Goal: Task Accomplishment & Management: Manage account settings

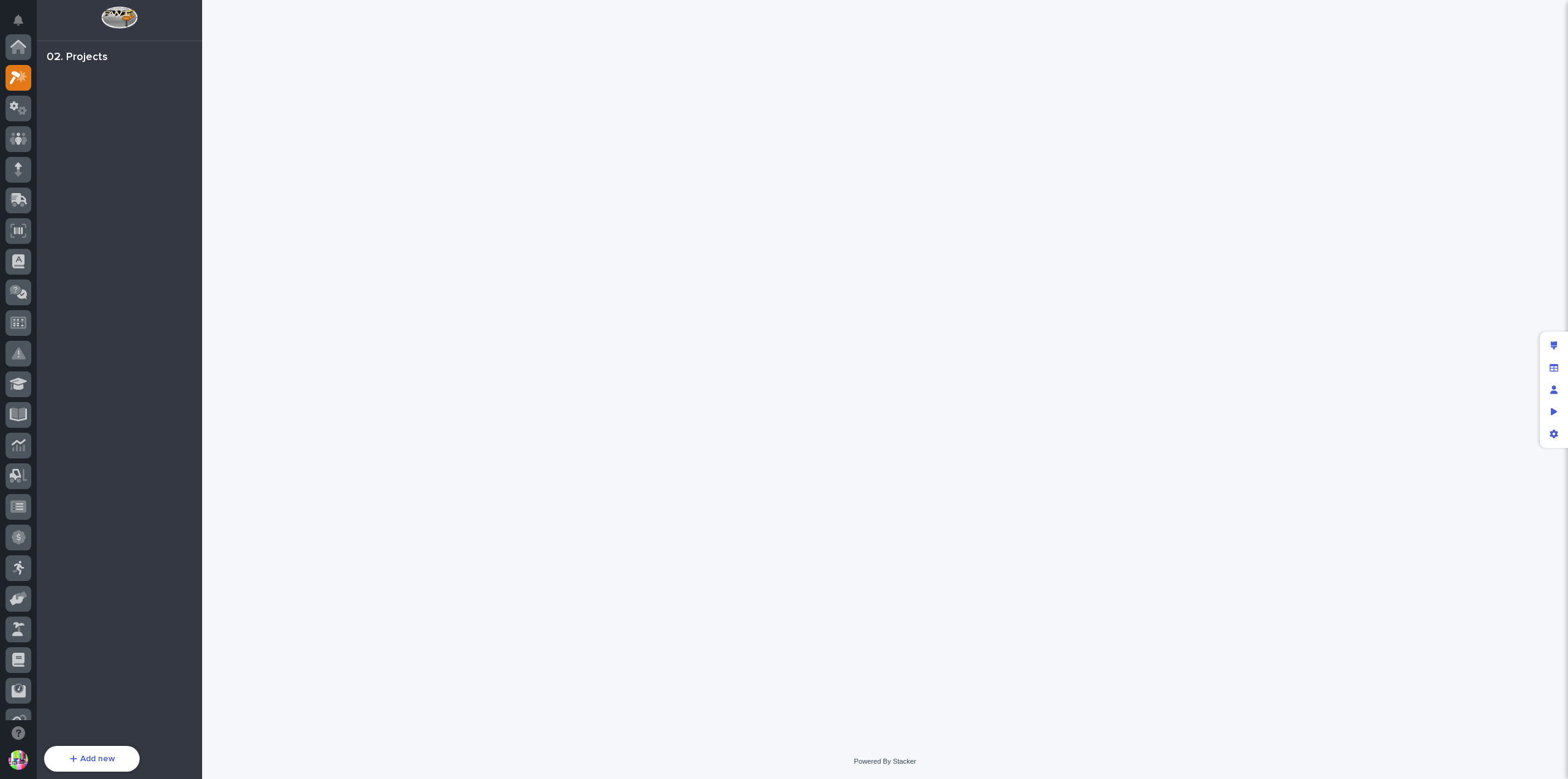
scroll to position [30, 0]
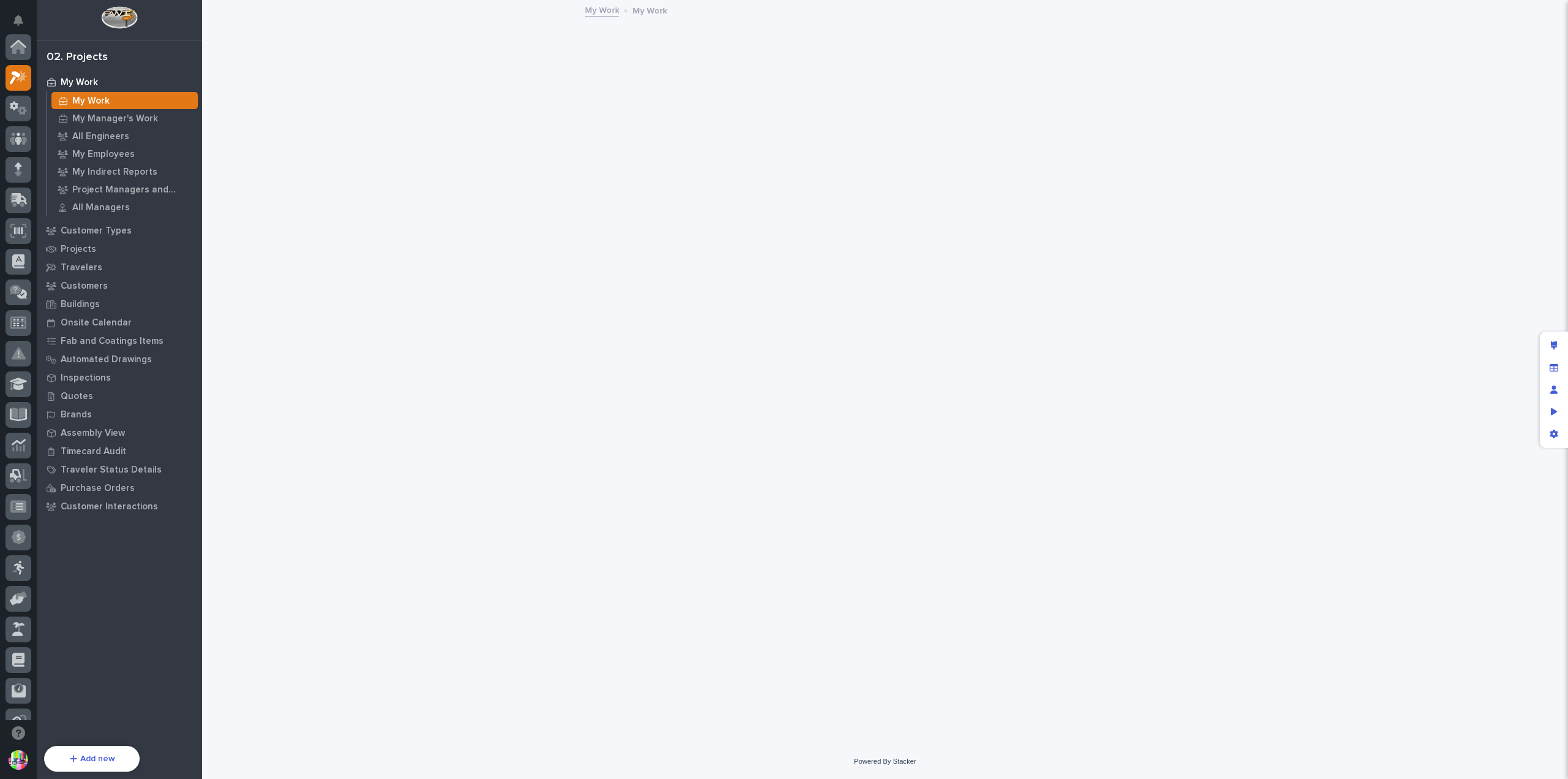
scroll to position [30, 0]
click at [80, 393] on p "Quotes" at bounding box center [77, 396] width 33 height 11
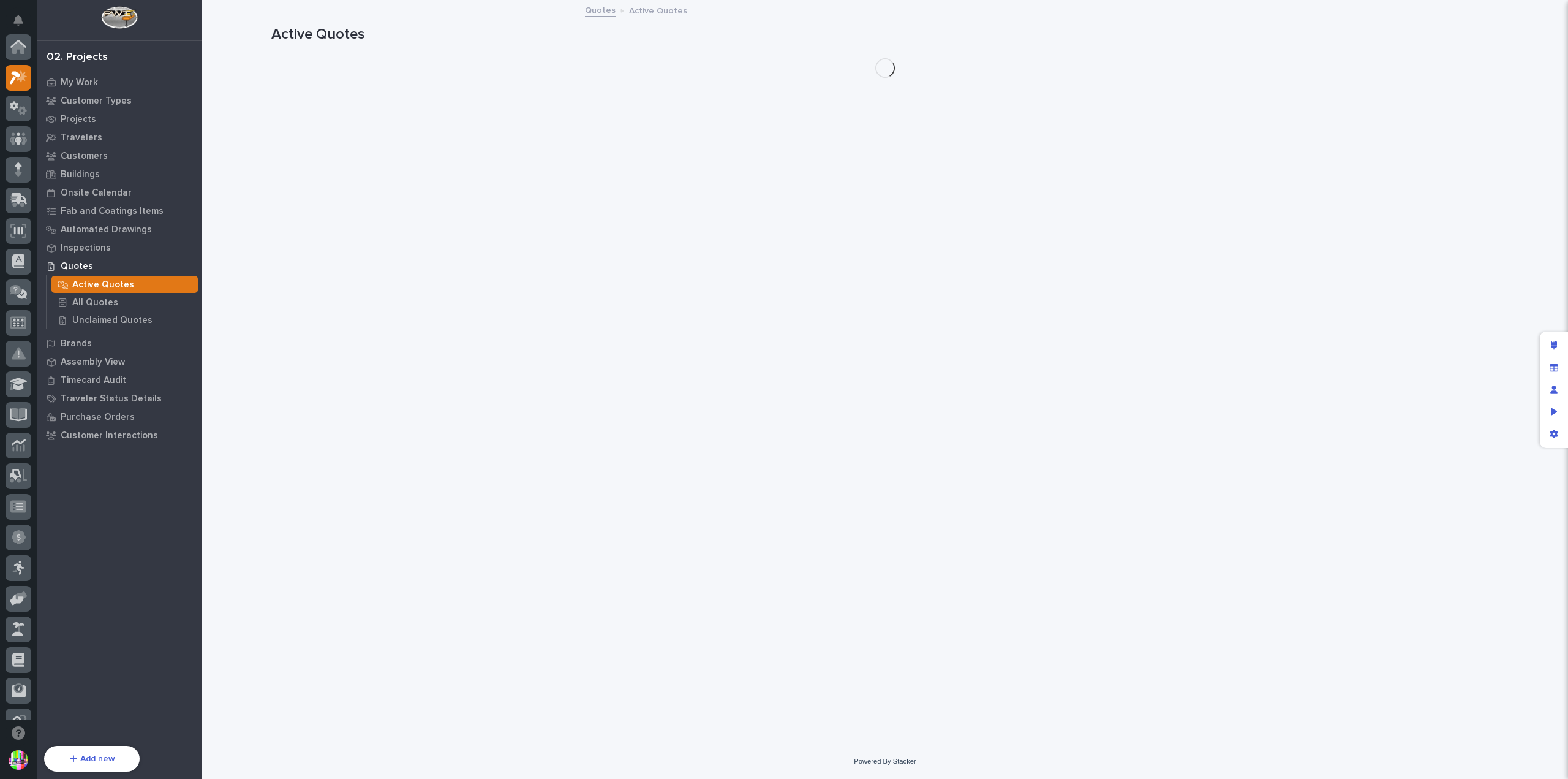
scroll to position [30, 0]
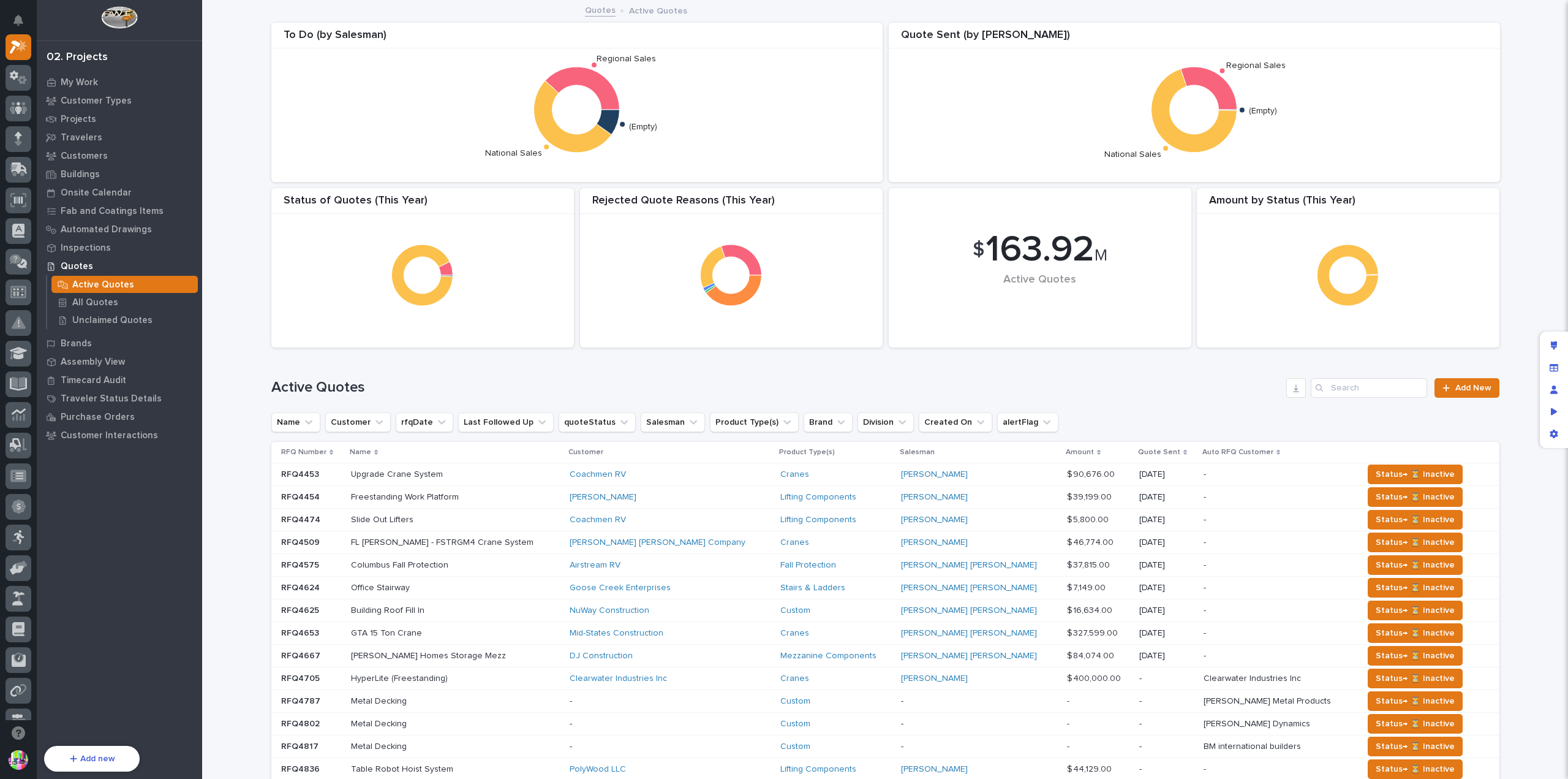
click at [1138, 450] on p "Quote Sent" at bounding box center [1159, 452] width 42 height 14
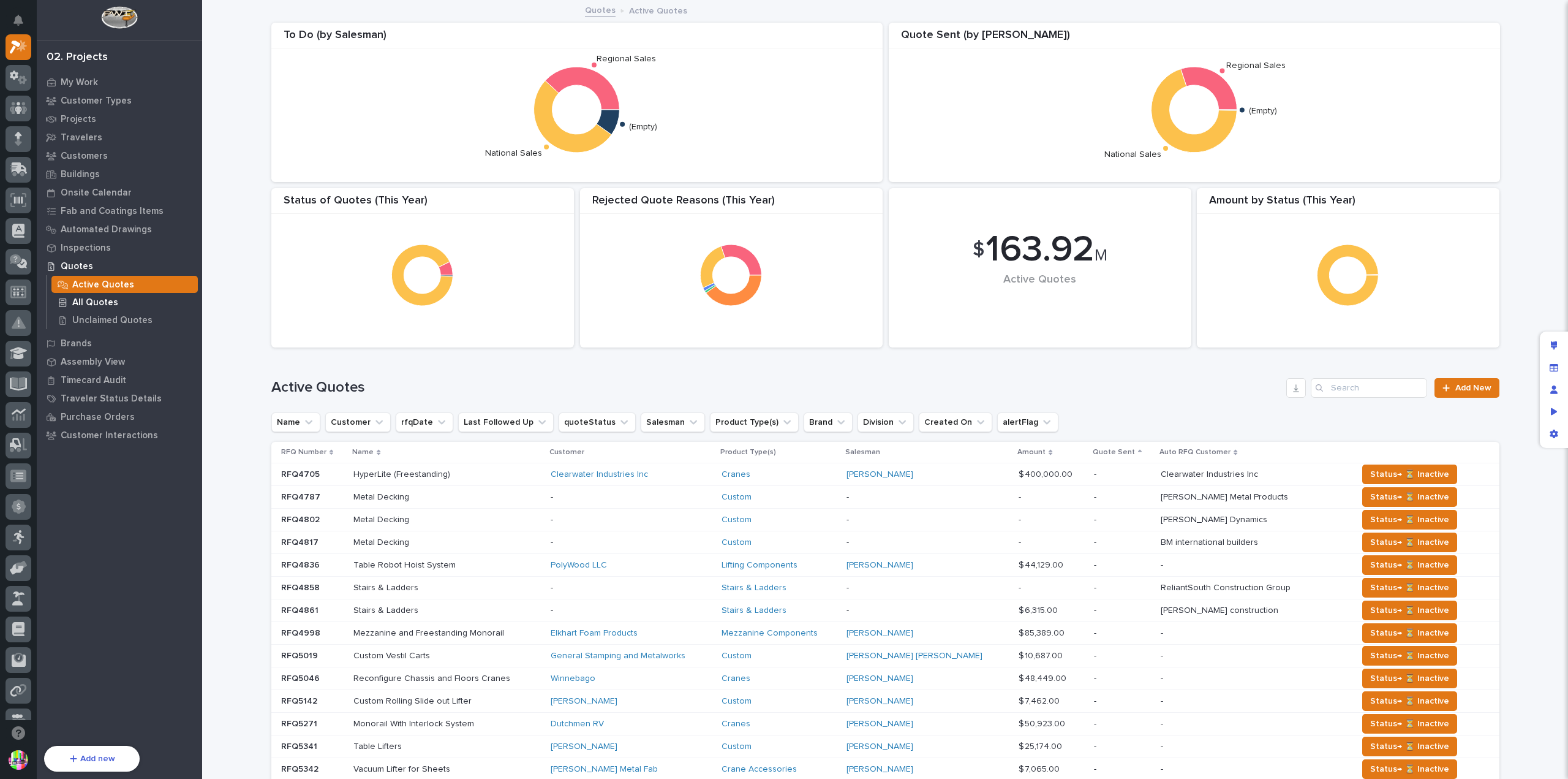
click at [116, 298] on div "All Quotes" at bounding box center [124, 303] width 146 height 17
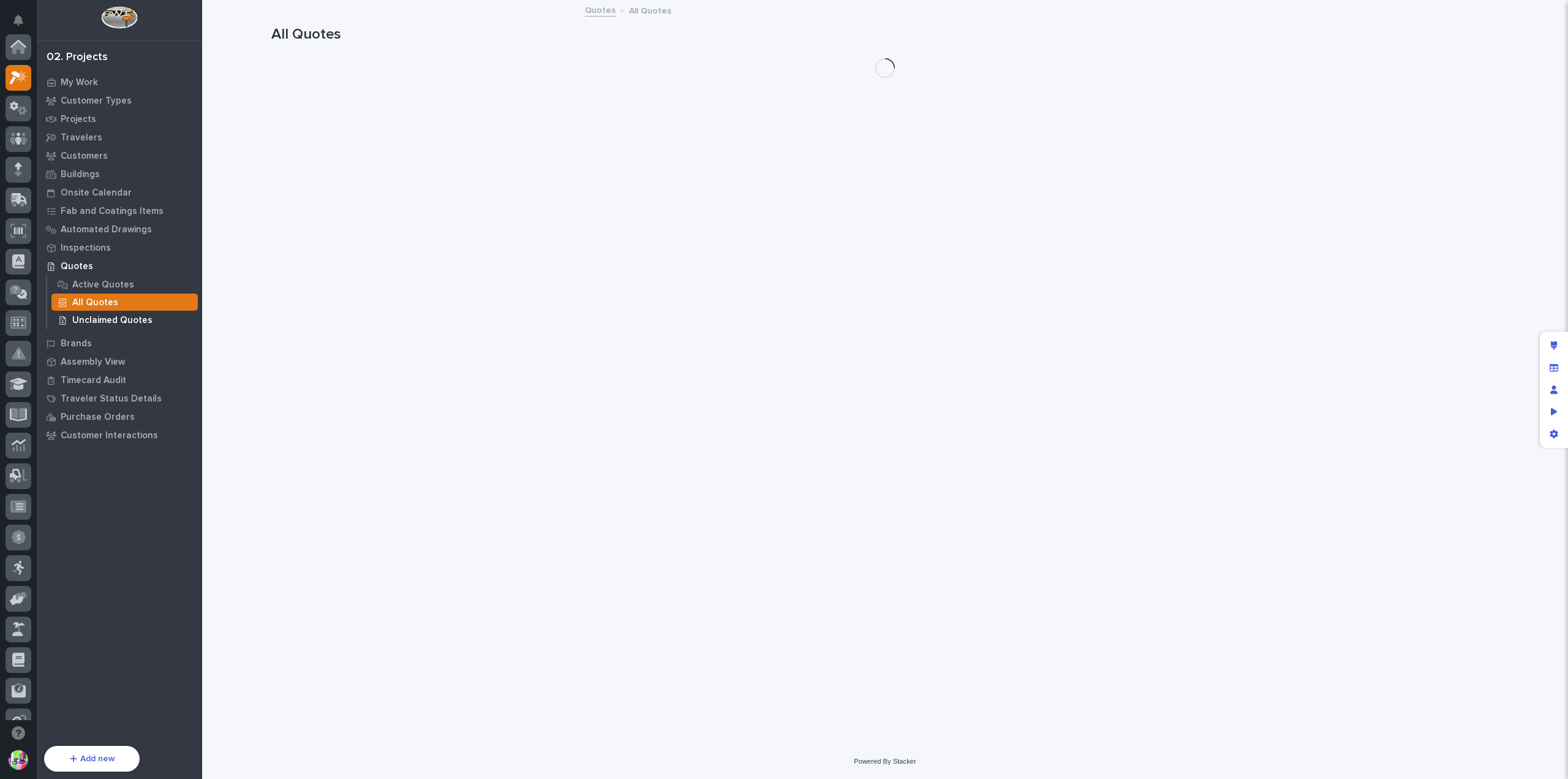
scroll to position [30, 0]
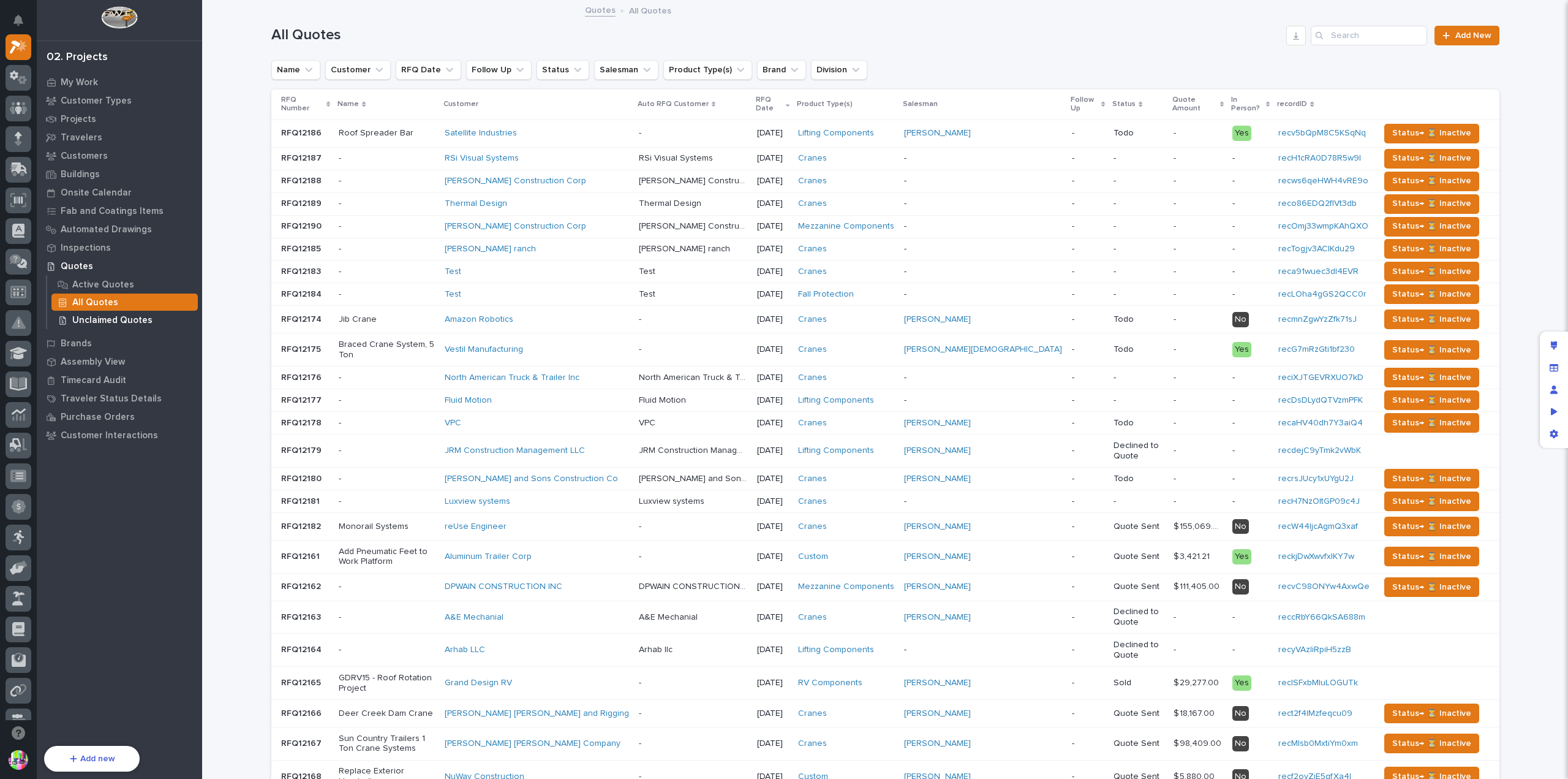
click at [145, 319] on p "Unclaimed Quotes" at bounding box center [112, 320] width 80 height 11
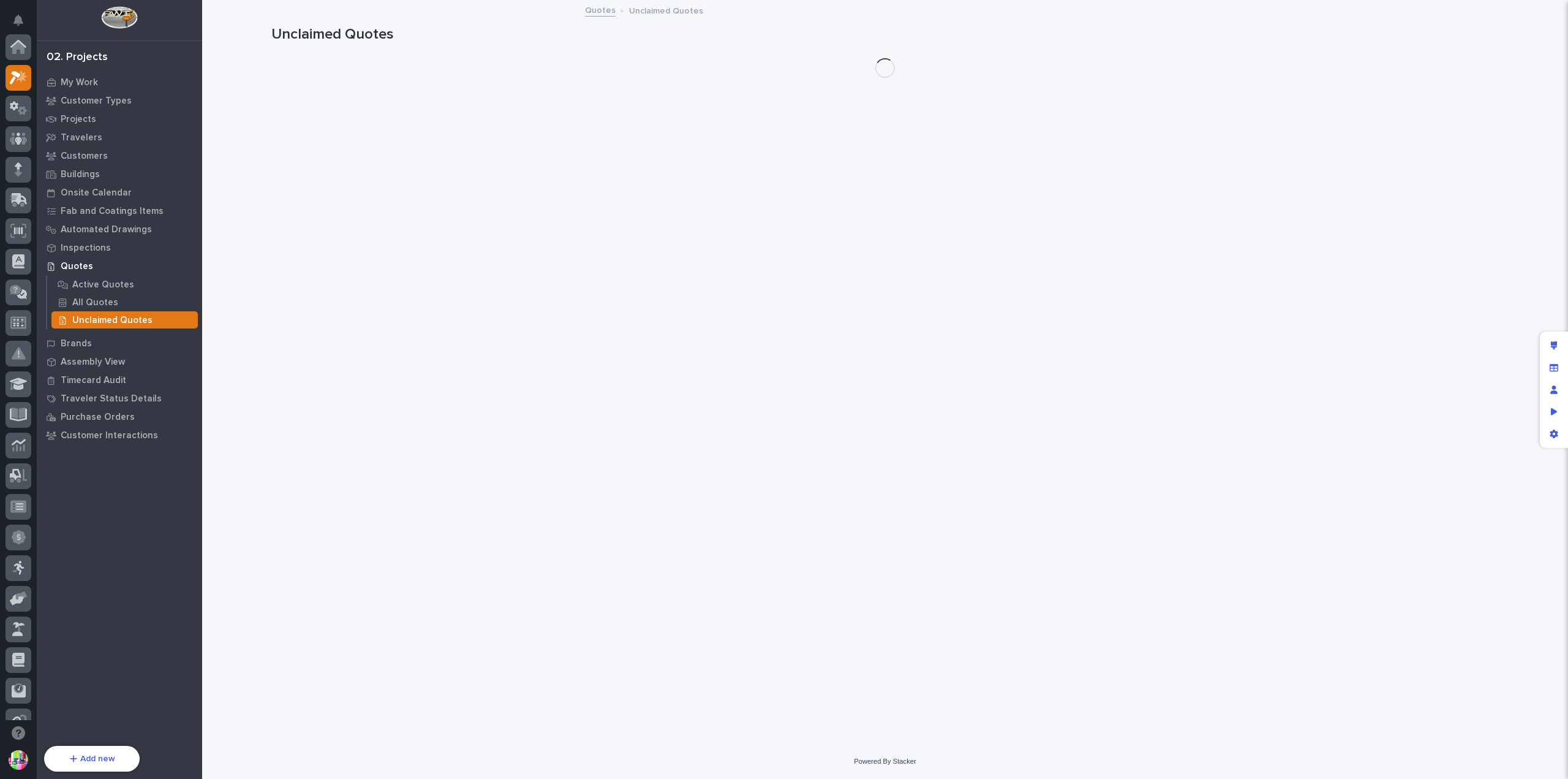
scroll to position [30, 0]
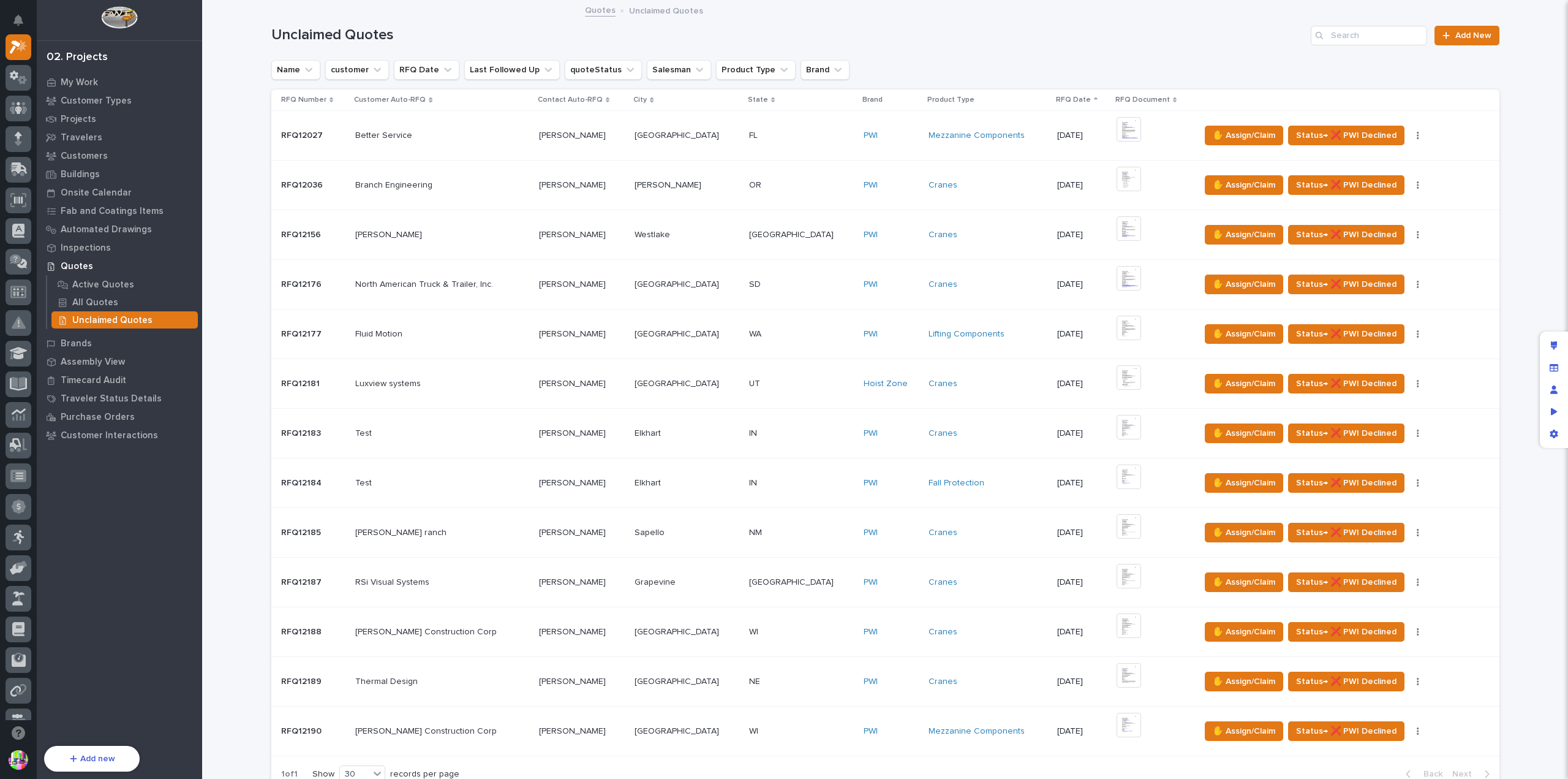
click at [1094, 97] on icon at bounding box center [1096, 100] width 4 height 6
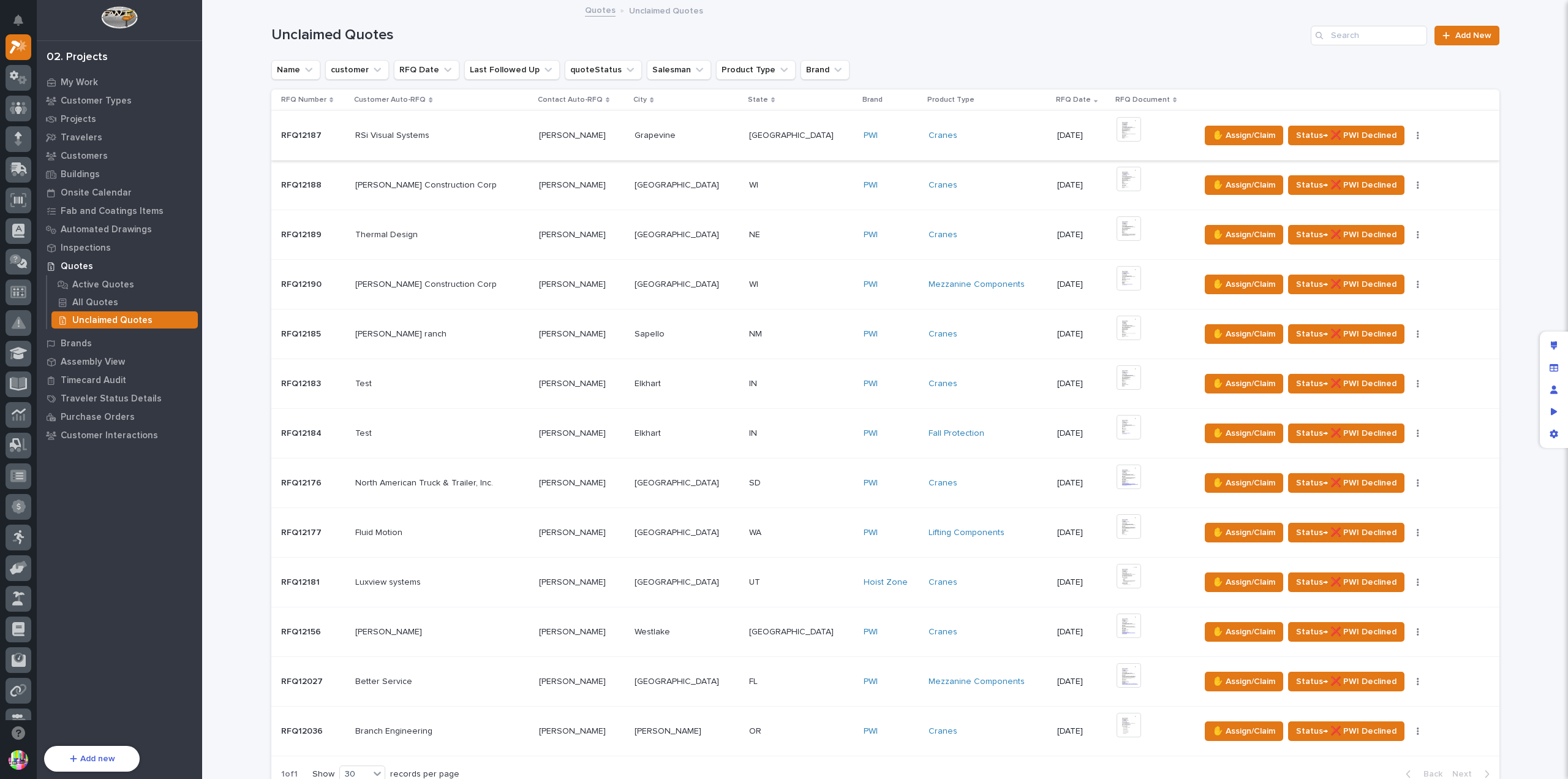
click at [1116, 132] on img at bounding box center [1129, 130] width 25 height 25
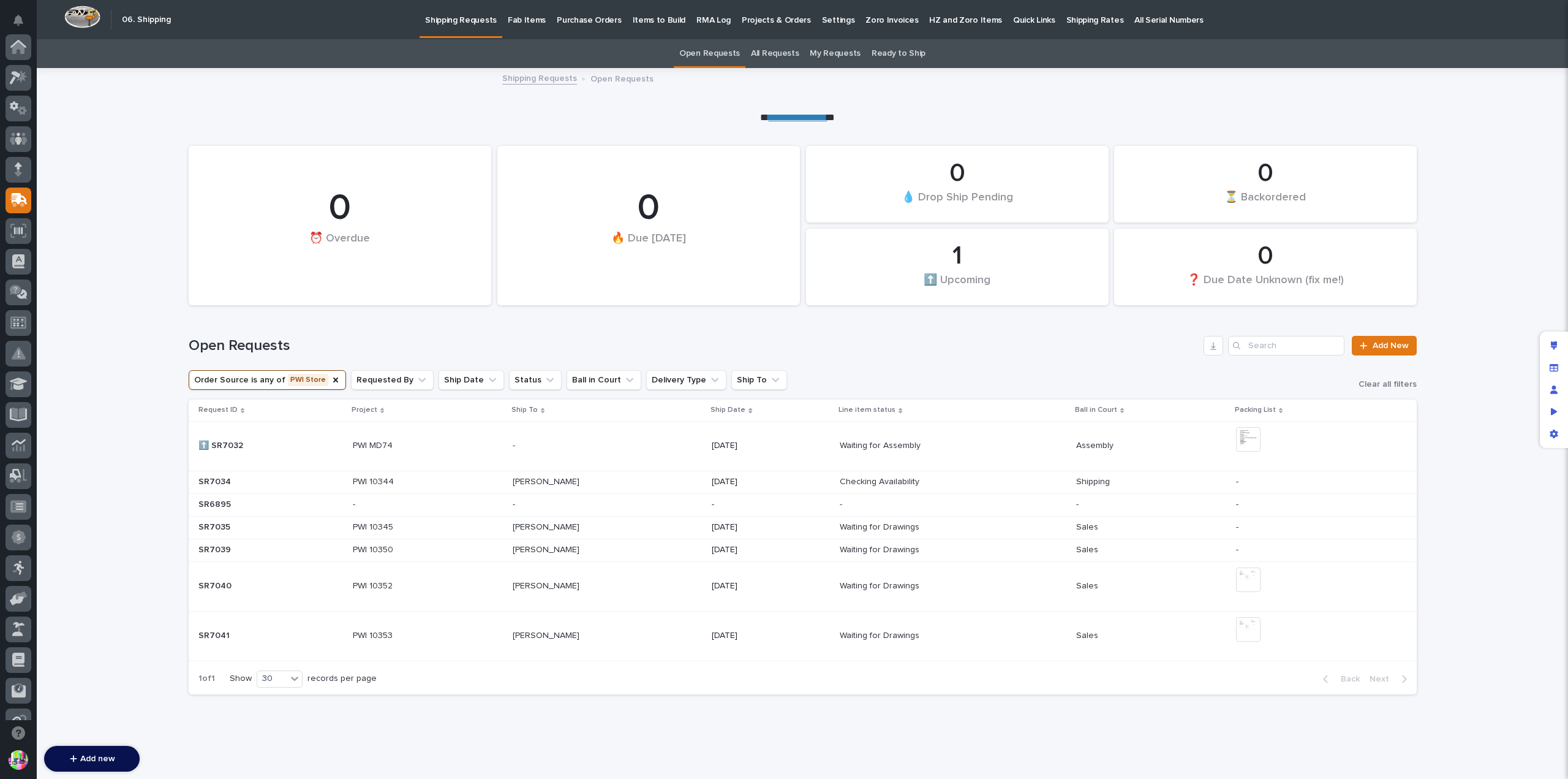
scroll to position [153, 0]
click at [368, 635] on p "PWI 10353" at bounding box center [374, 635] width 42 height 13
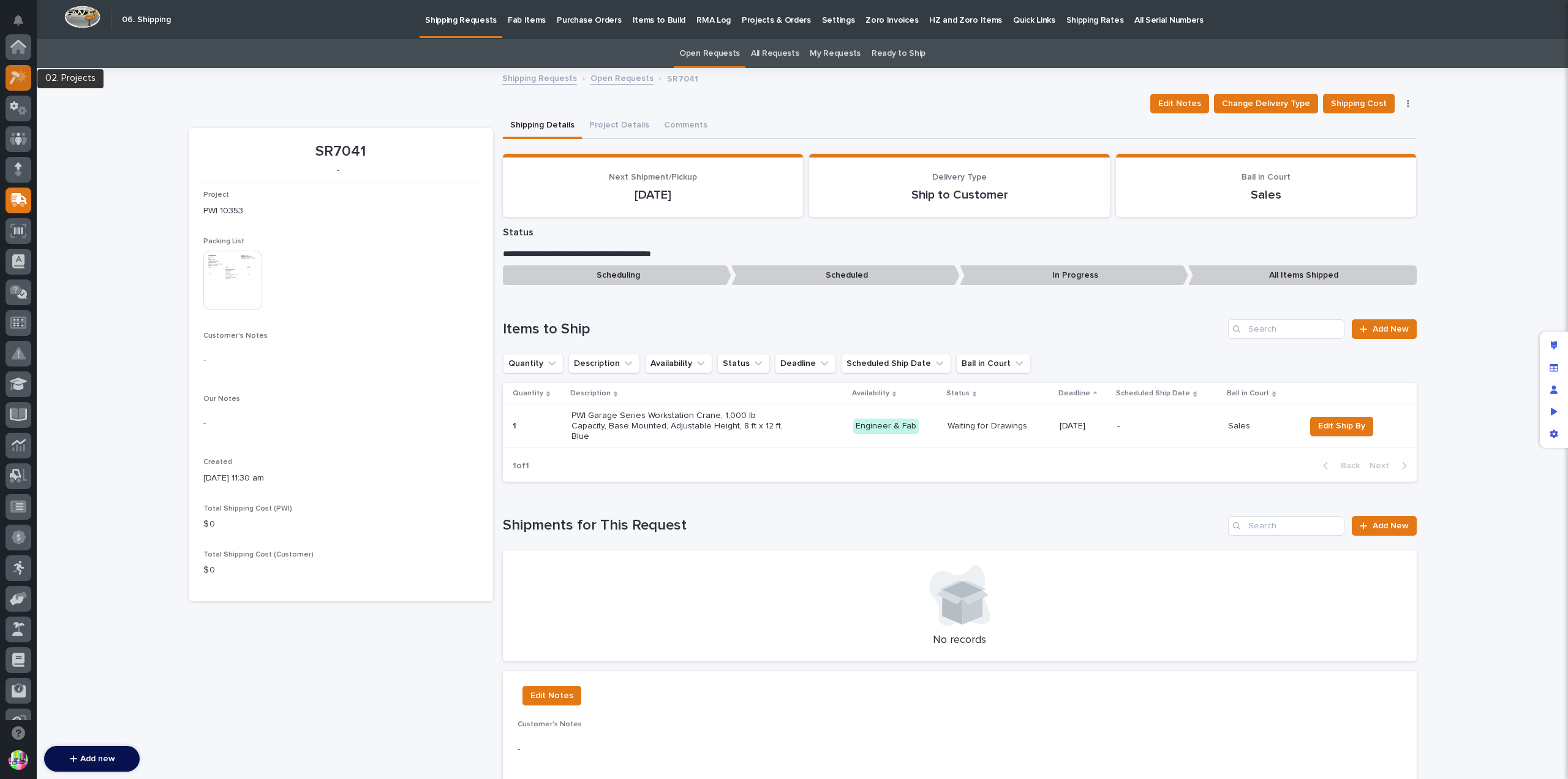
click at [22, 79] on icon at bounding box center [22, 76] width 10 height 12
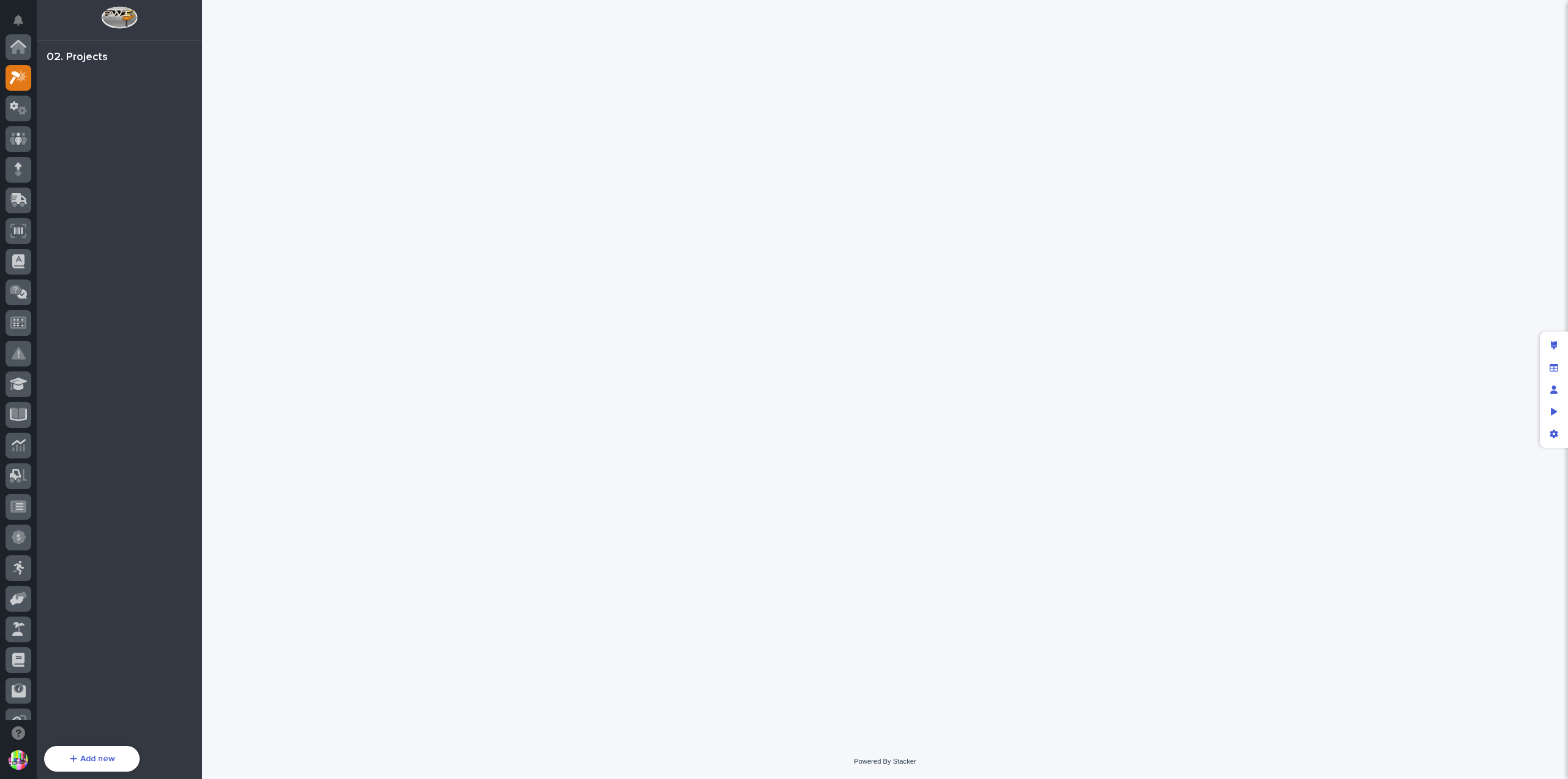
scroll to position [30, 0]
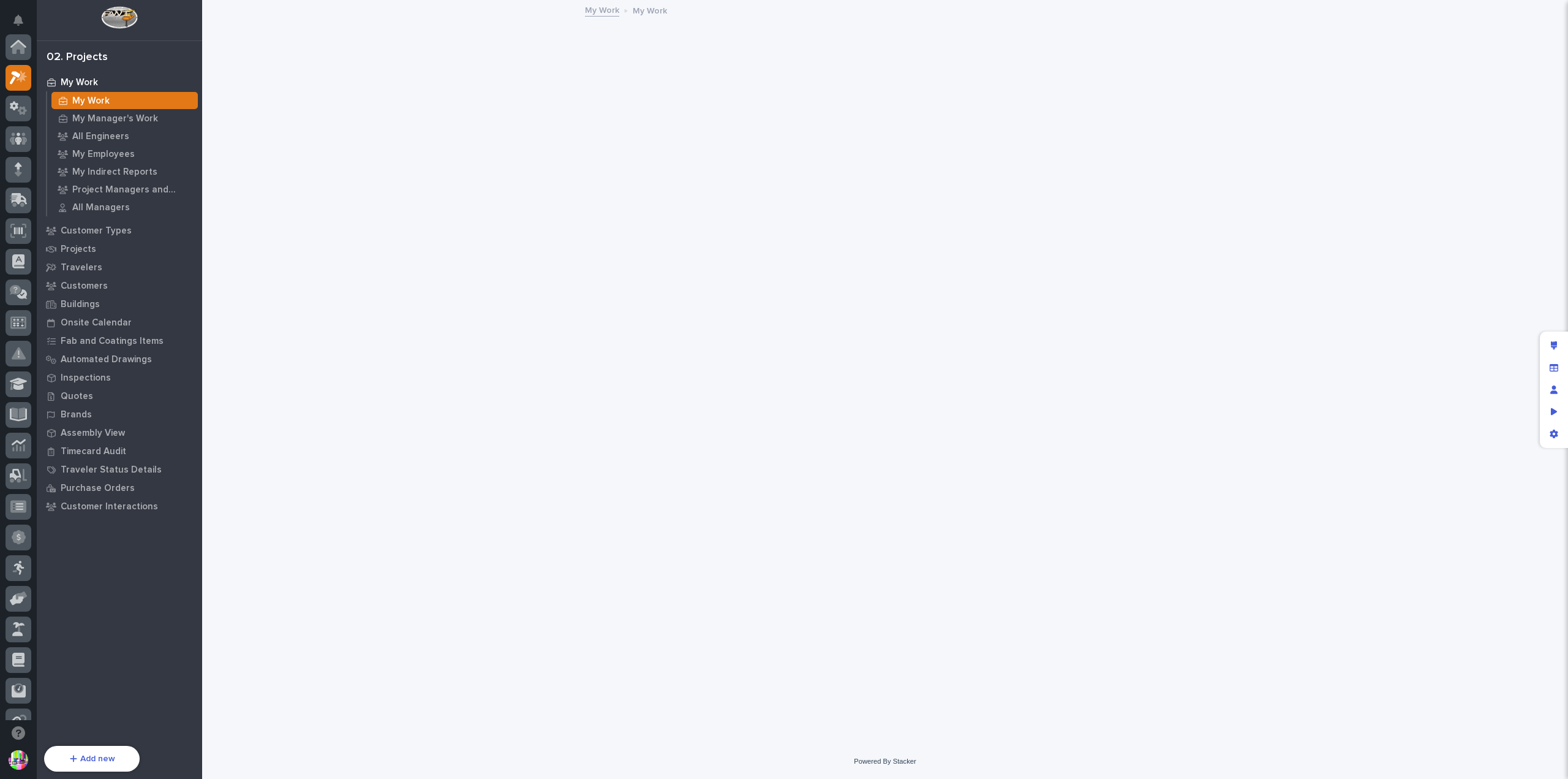
scroll to position [30, 0]
click at [97, 245] on div "Projects" at bounding box center [119, 249] width 159 height 17
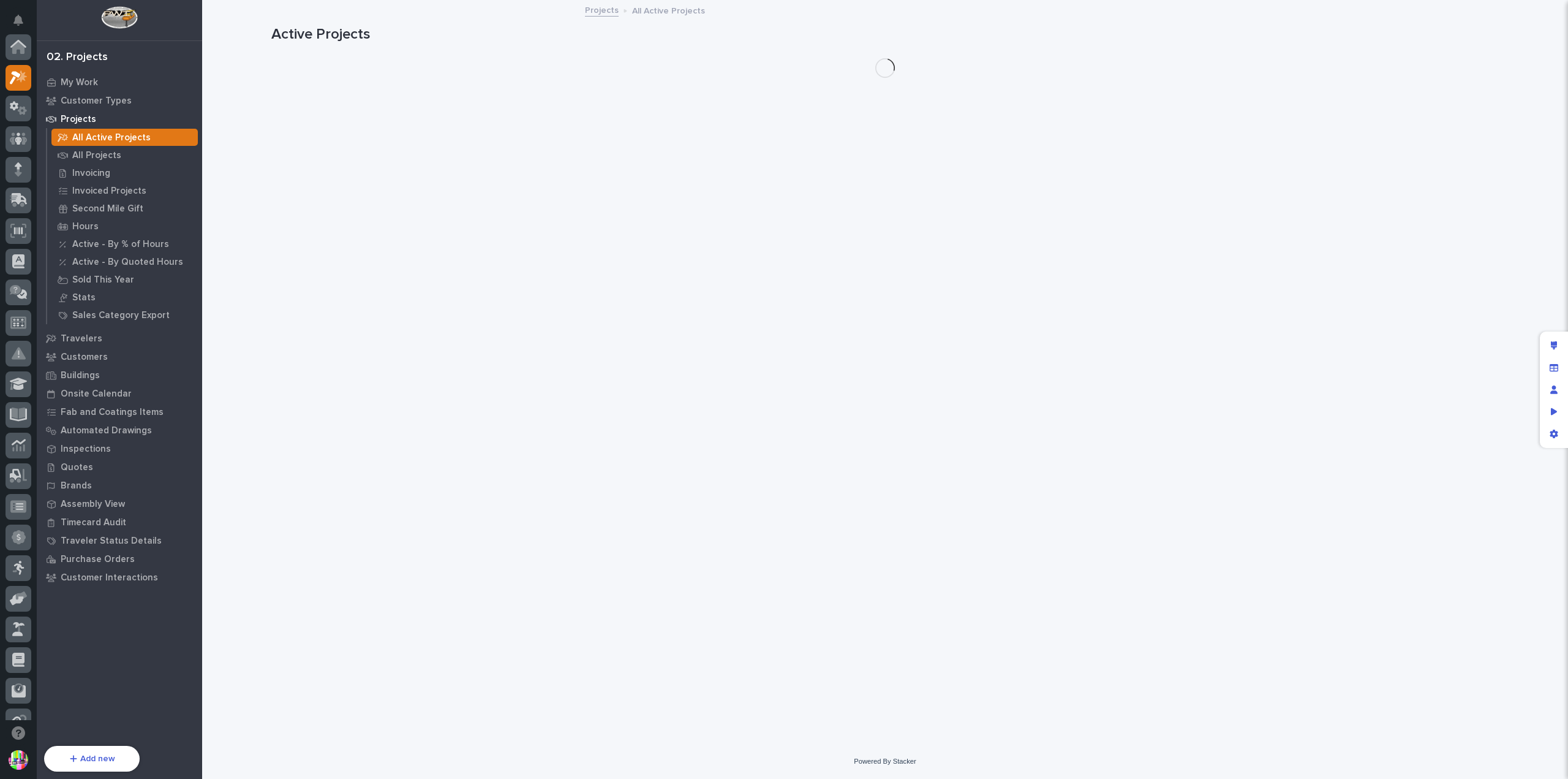
scroll to position [30, 0]
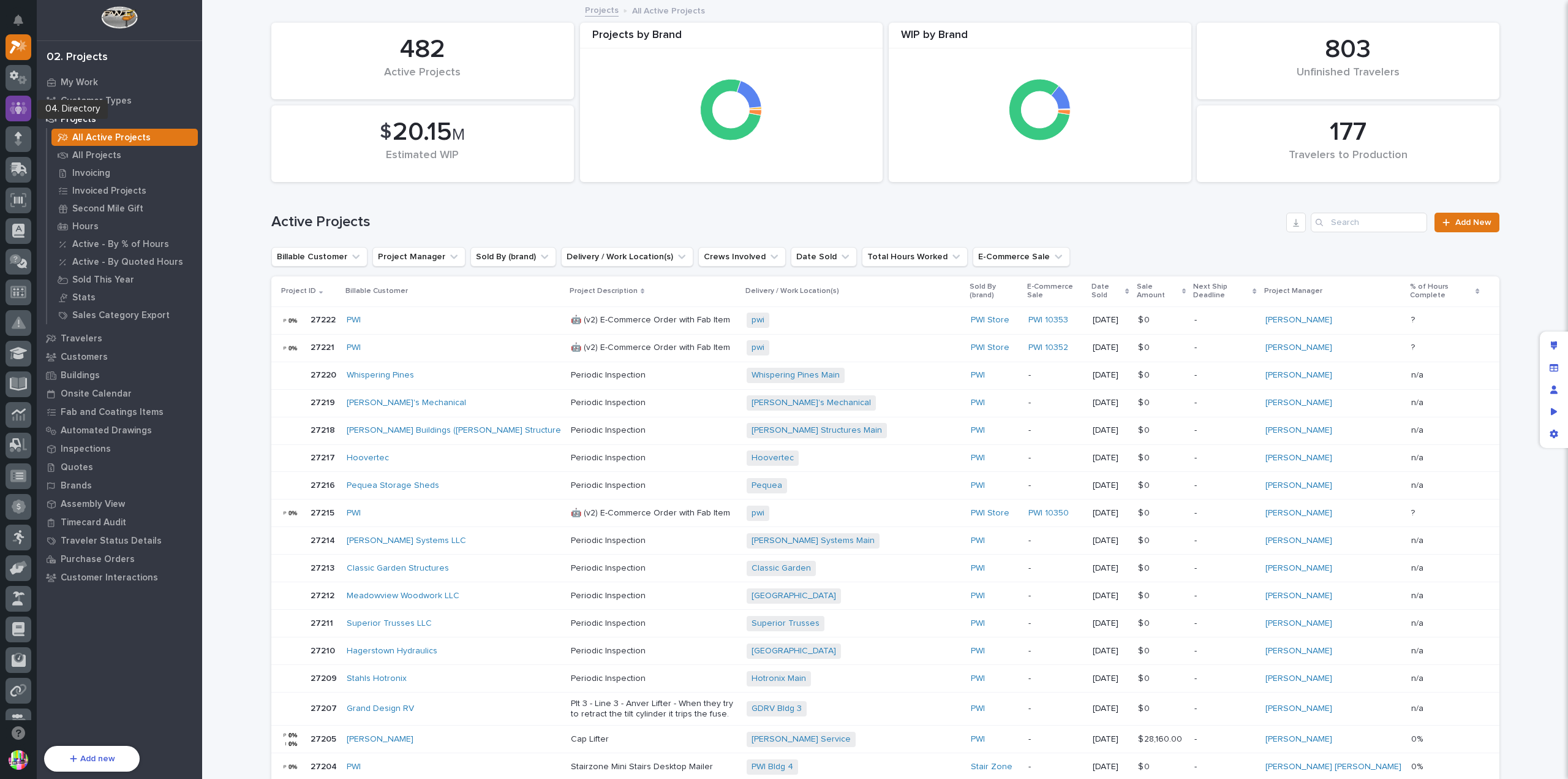
click at [19, 109] on icon at bounding box center [18, 108] width 7 height 12
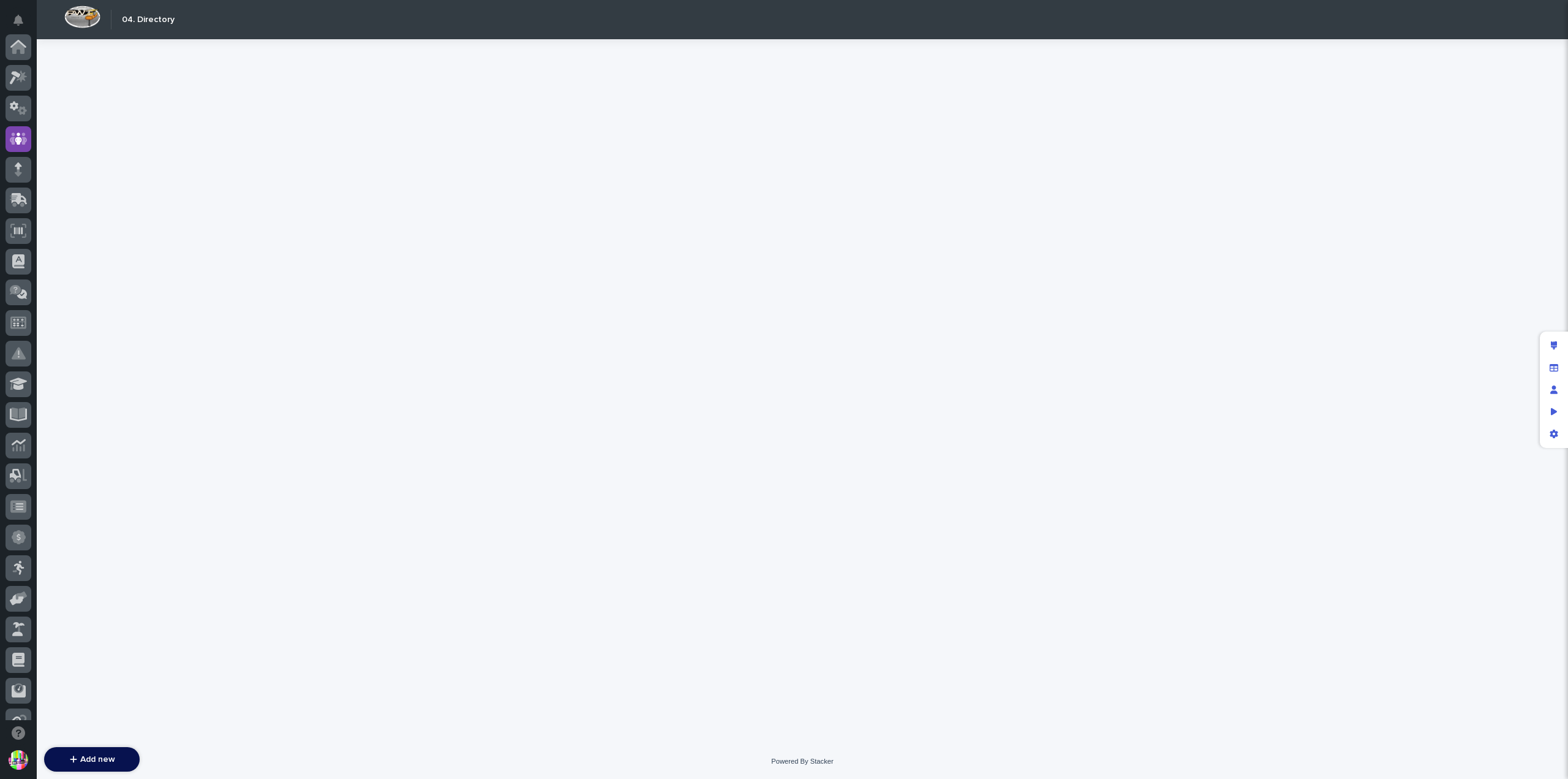
scroll to position [92, 0]
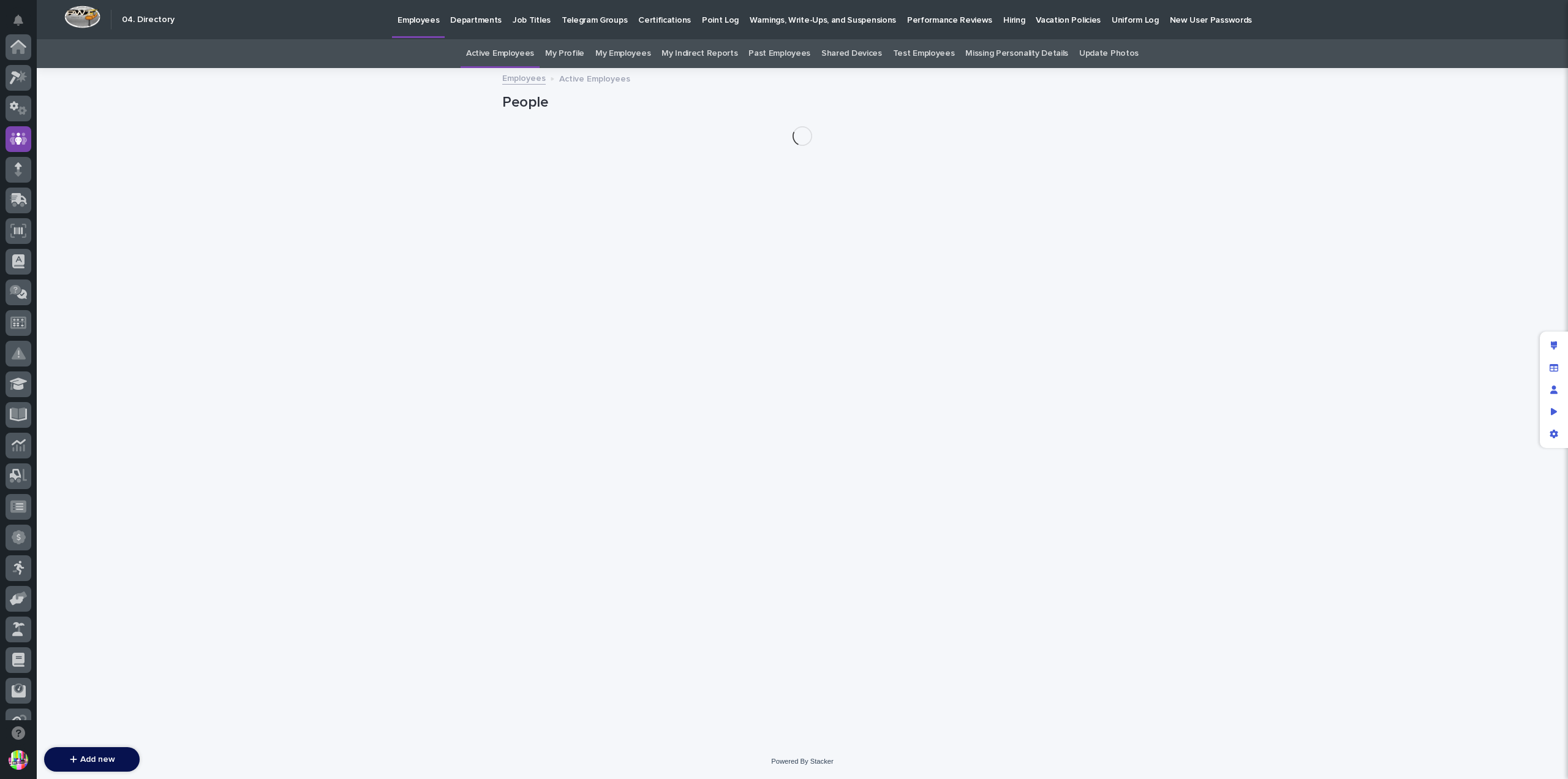
scroll to position [92, 0]
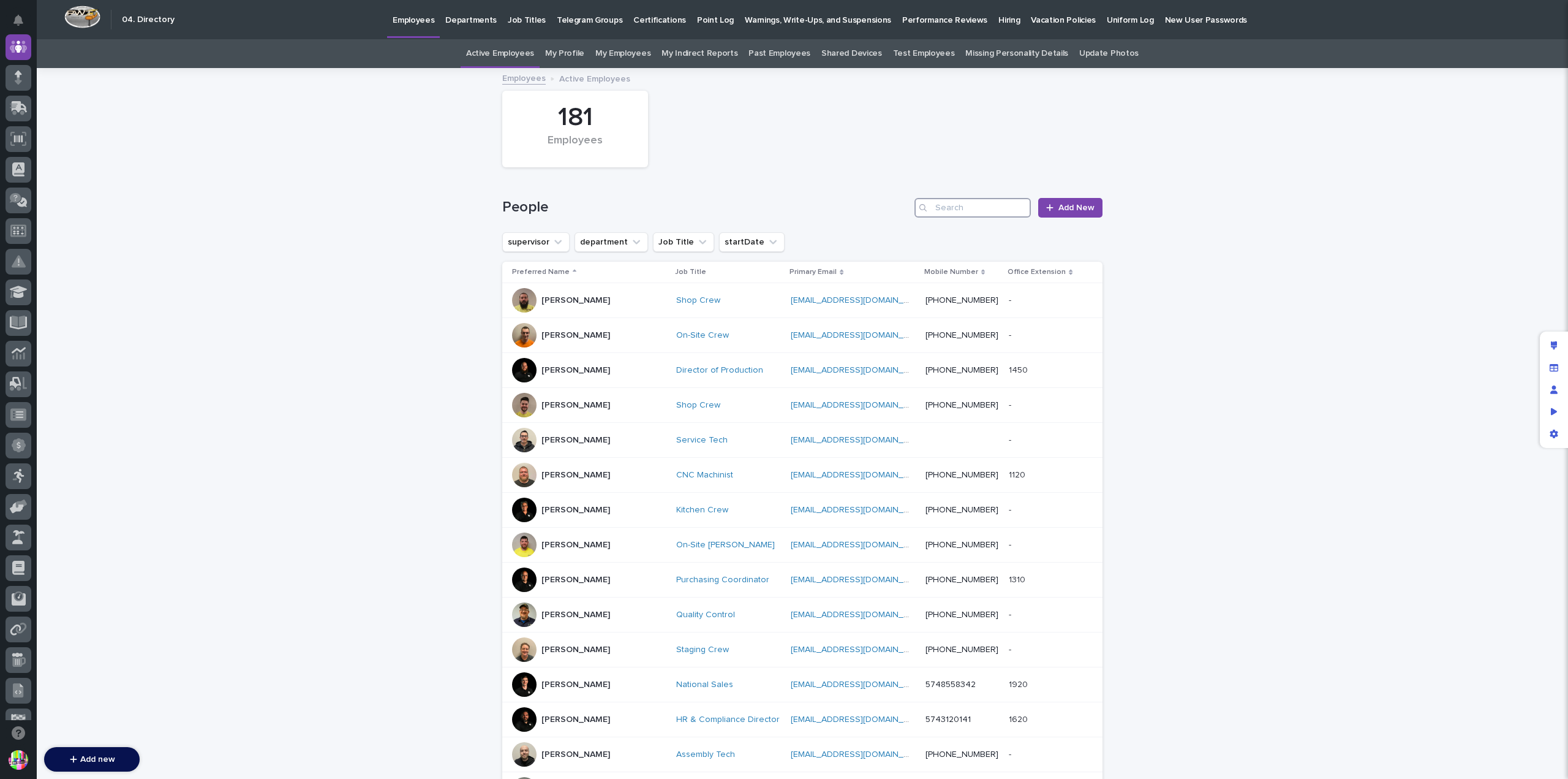
click at [1002, 204] on input "Search" at bounding box center [972, 207] width 116 height 20
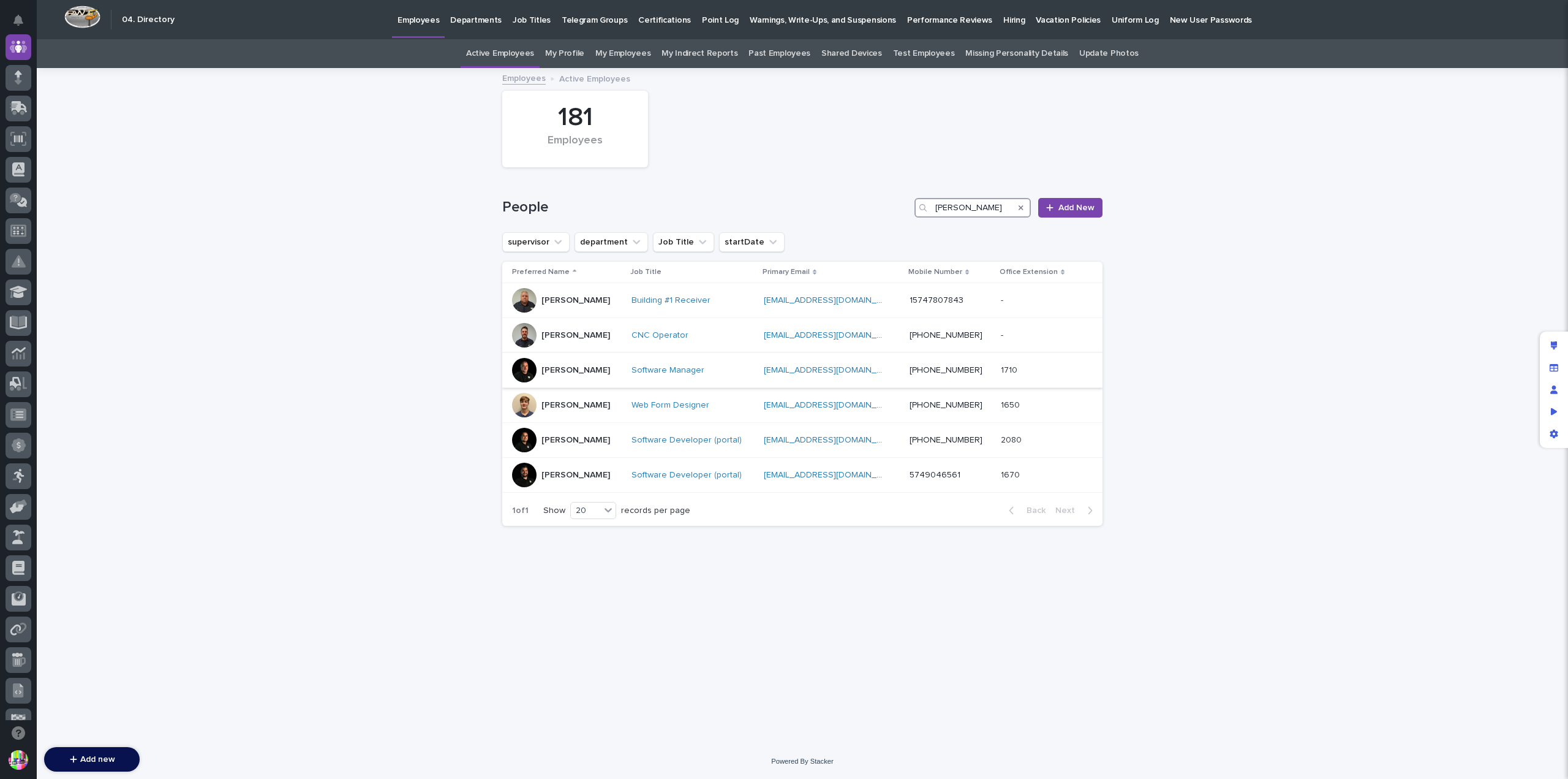
type input "jason"
click at [543, 366] on p "[PERSON_NAME]" at bounding box center [575, 371] width 69 height 10
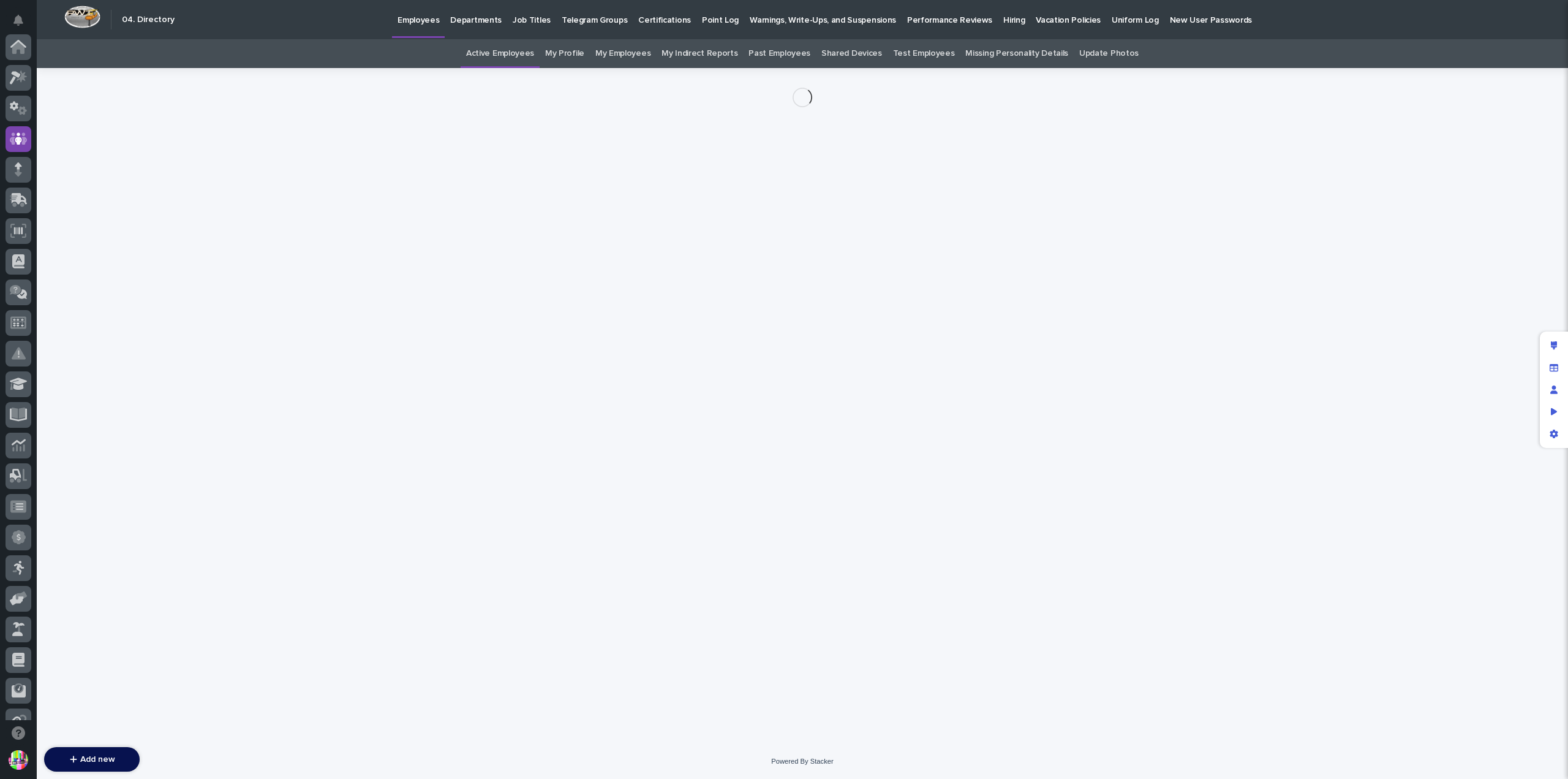
scroll to position [92, 0]
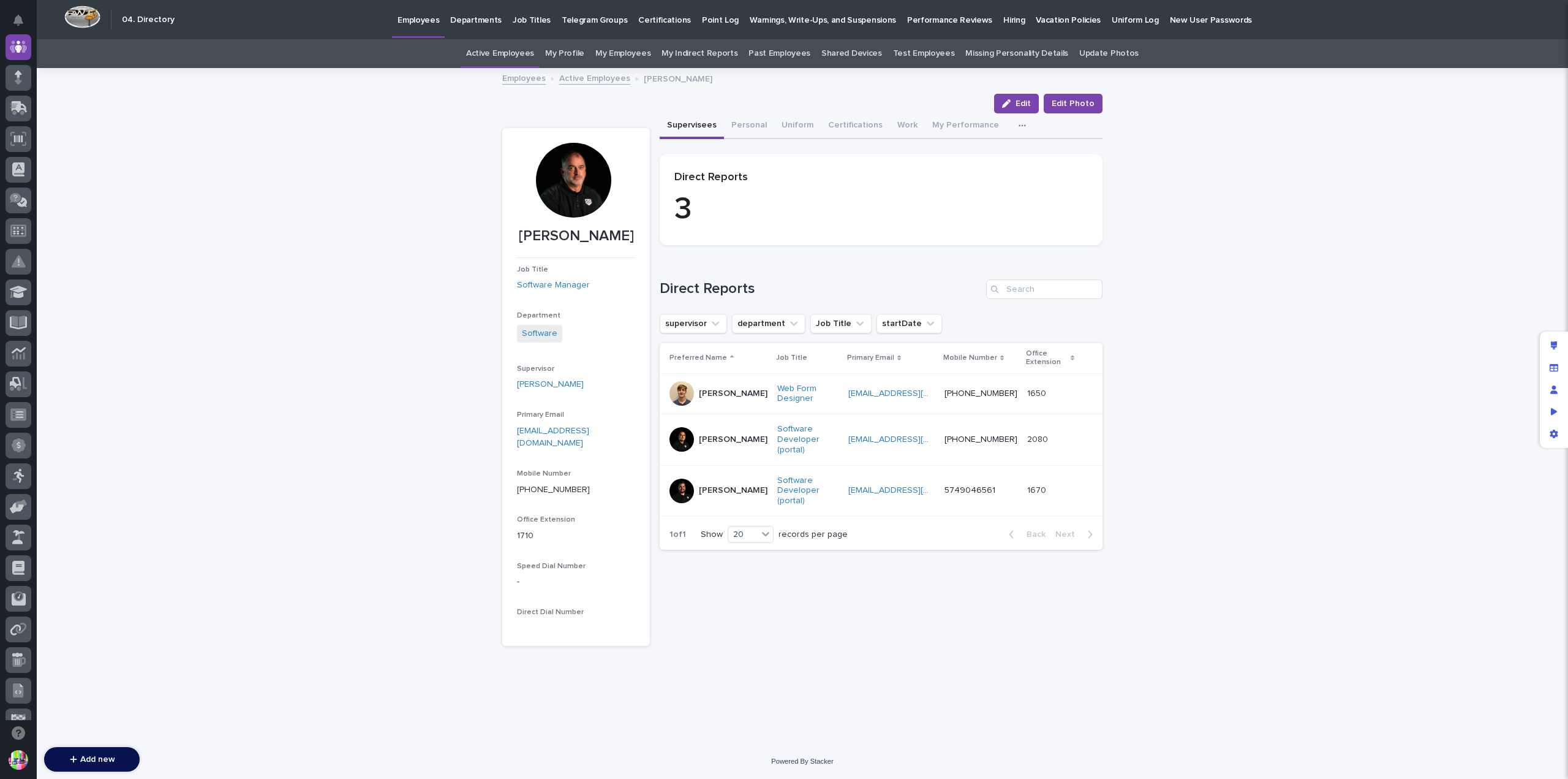
click at [585, 176] on div at bounding box center [573, 180] width 75 height 75
click at [1079, 105] on span "Edit Photo" at bounding box center [1073, 104] width 43 height 12
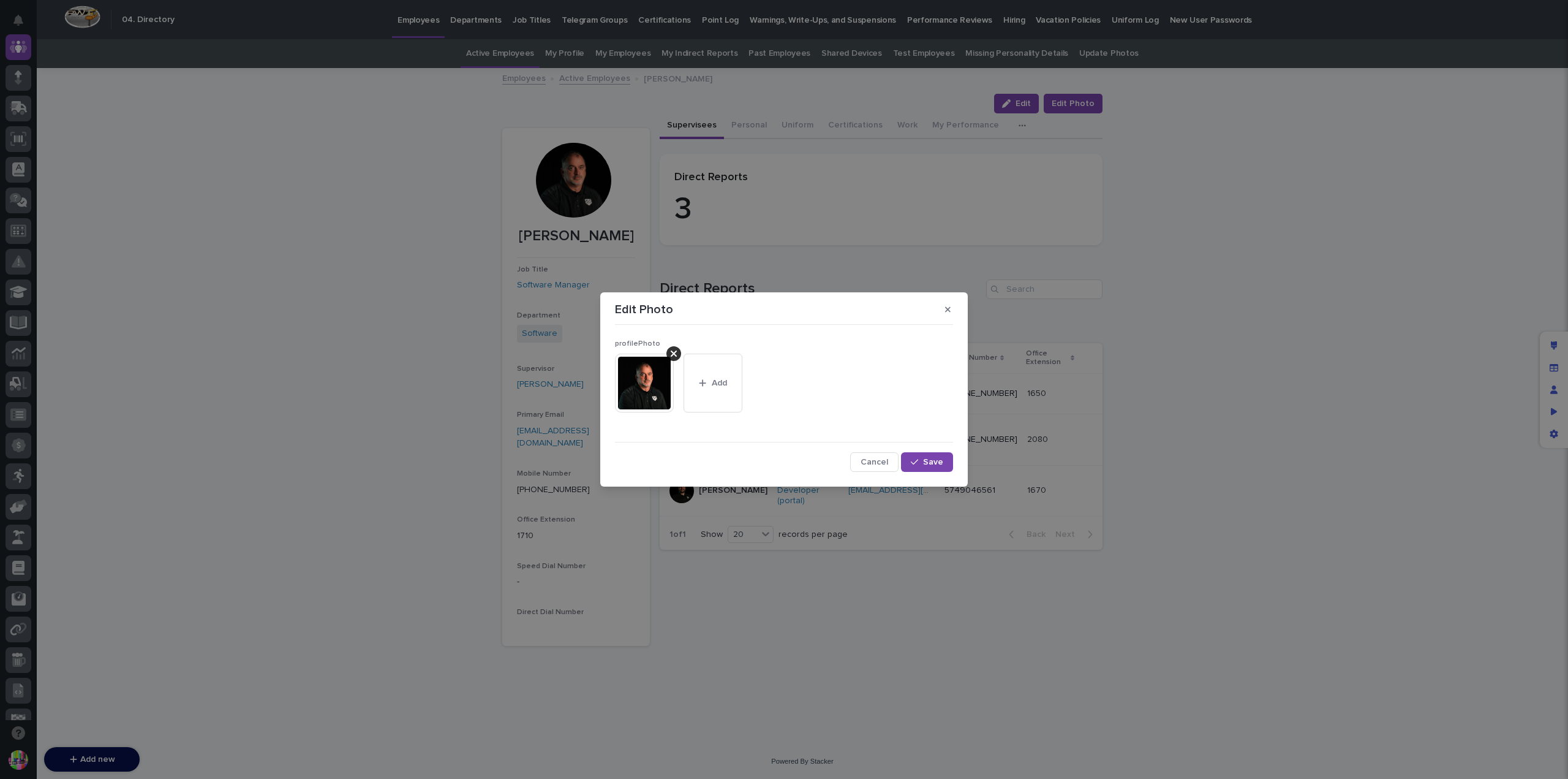
click at [645, 379] on img at bounding box center [644, 382] width 59 height 59
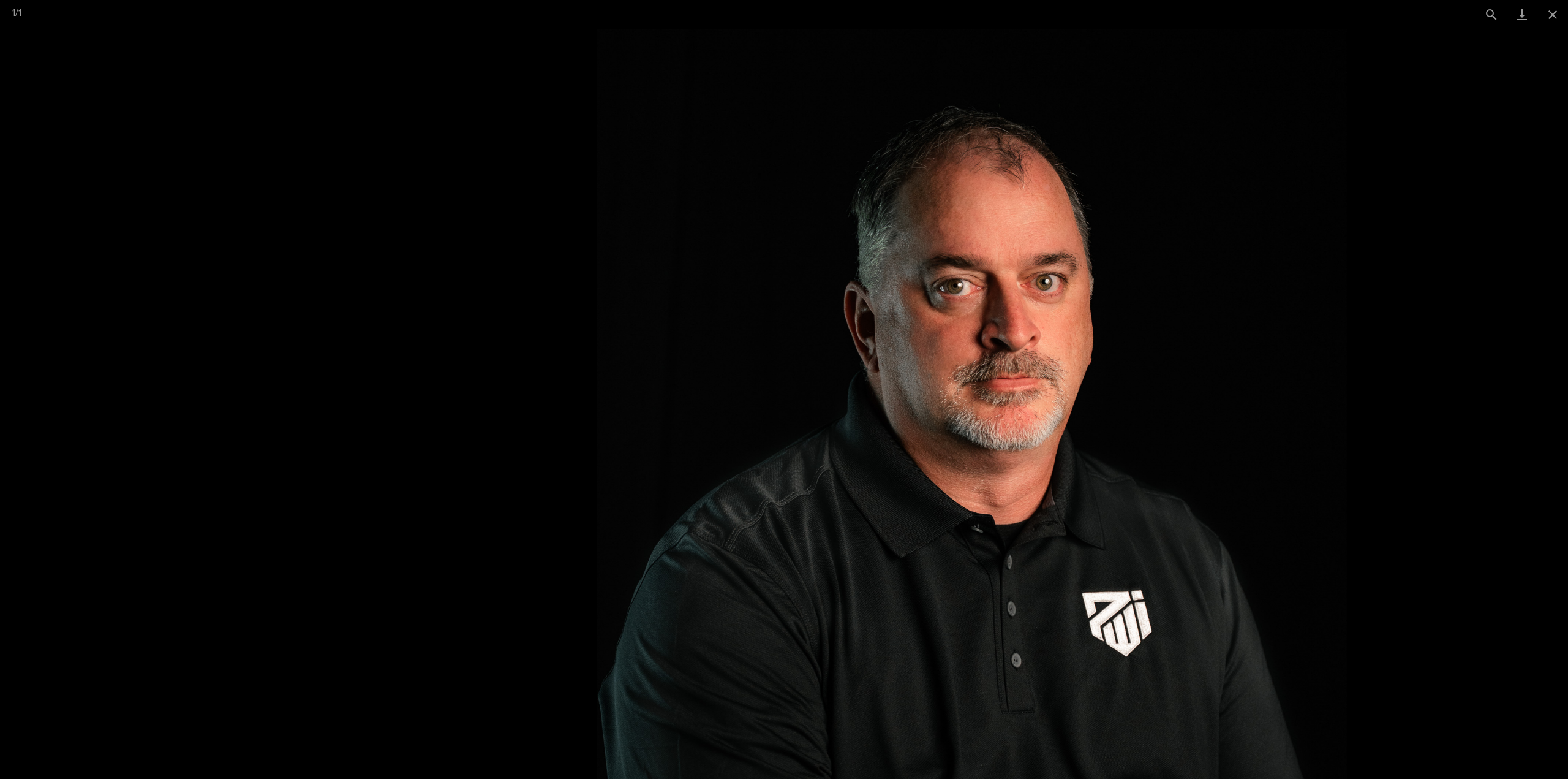
drag, startPoint x: 1054, startPoint y: 377, endPoint x: 1239, endPoint y: 334, distance: 189.9
click at [1239, 337] on img at bounding box center [972, 404] width 750 height 750
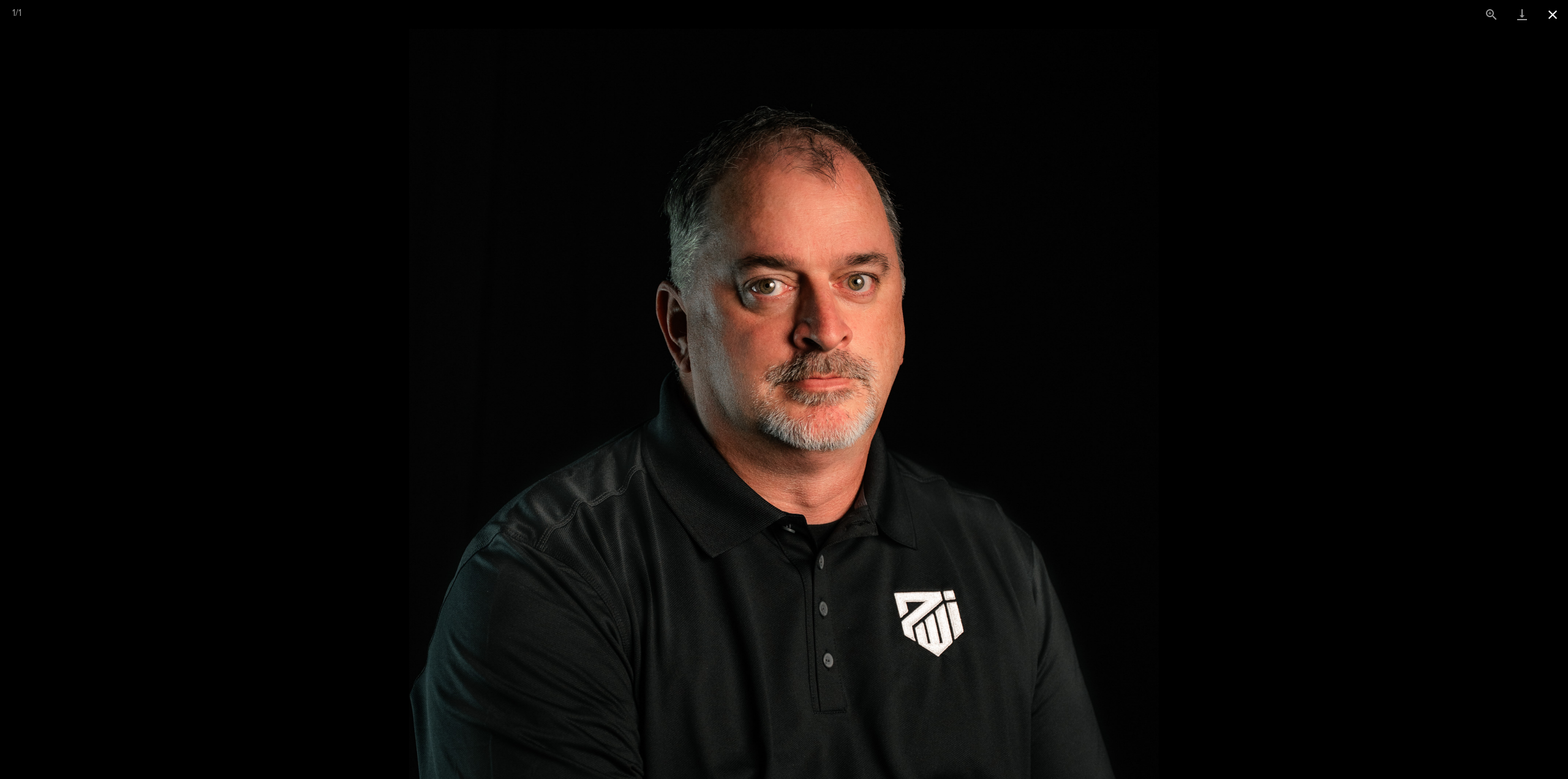
click at [1555, 17] on button "Close gallery" at bounding box center [1553, 14] width 30 height 29
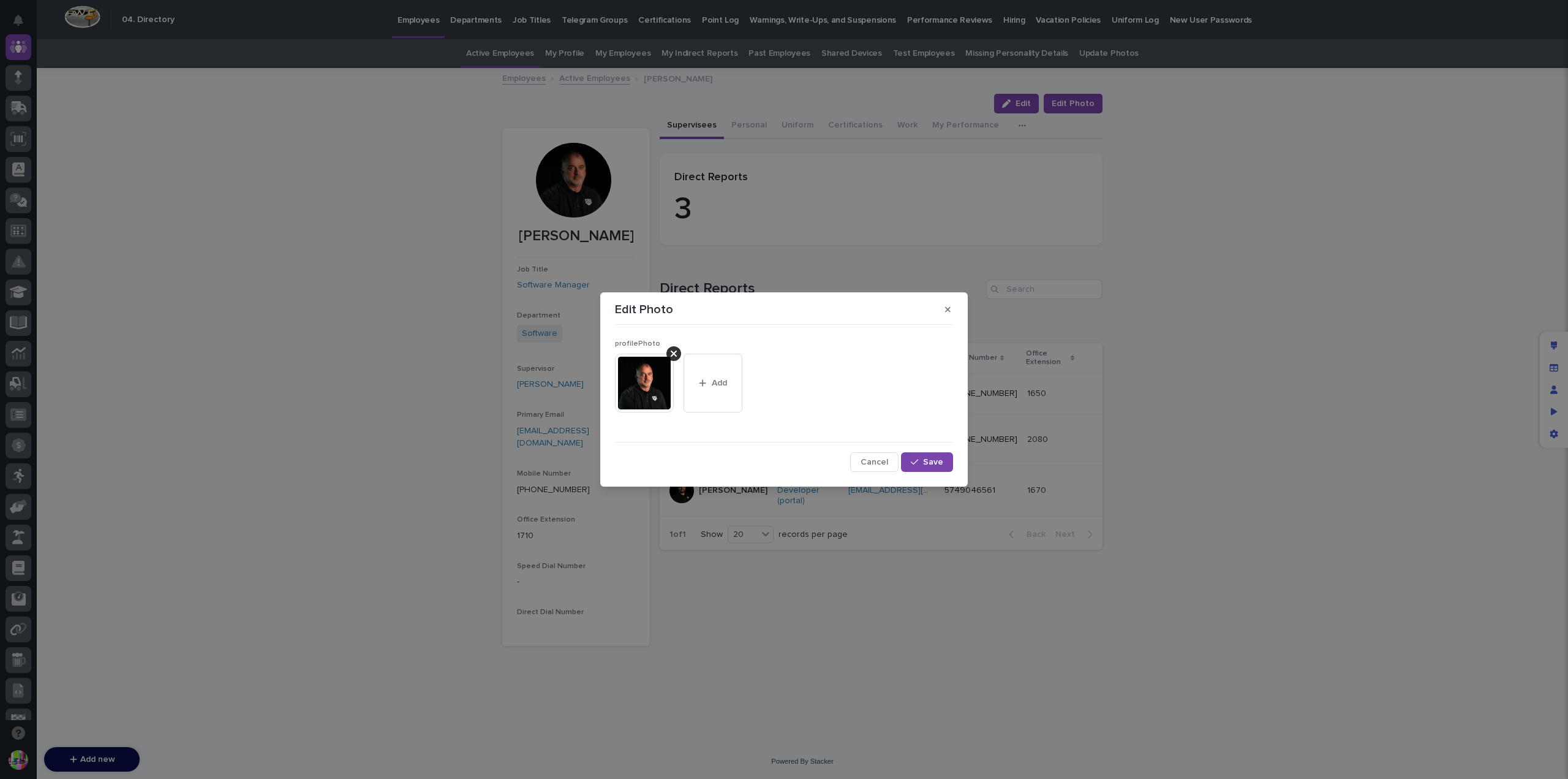
click at [949, 302] on button "button" at bounding box center [948, 309] width 20 height 20
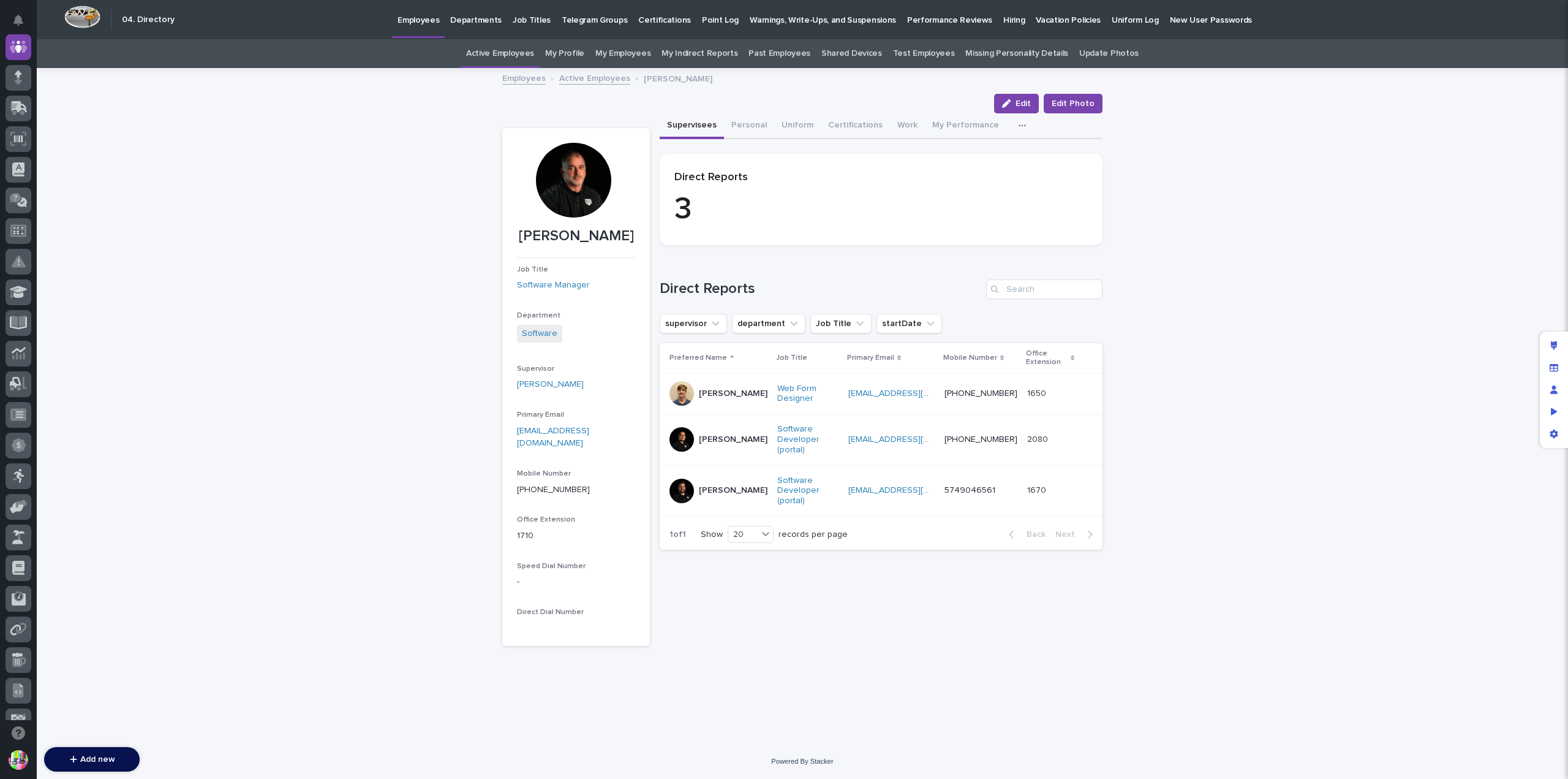
drag, startPoint x: 571, startPoint y: 177, endPoint x: 559, endPoint y: 177, distance: 12.0
click at [559, 177] on div at bounding box center [573, 180] width 75 height 75
click at [1080, 101] on span "Edit Photo" at bounding box center [1073, 104] width 43 height 12
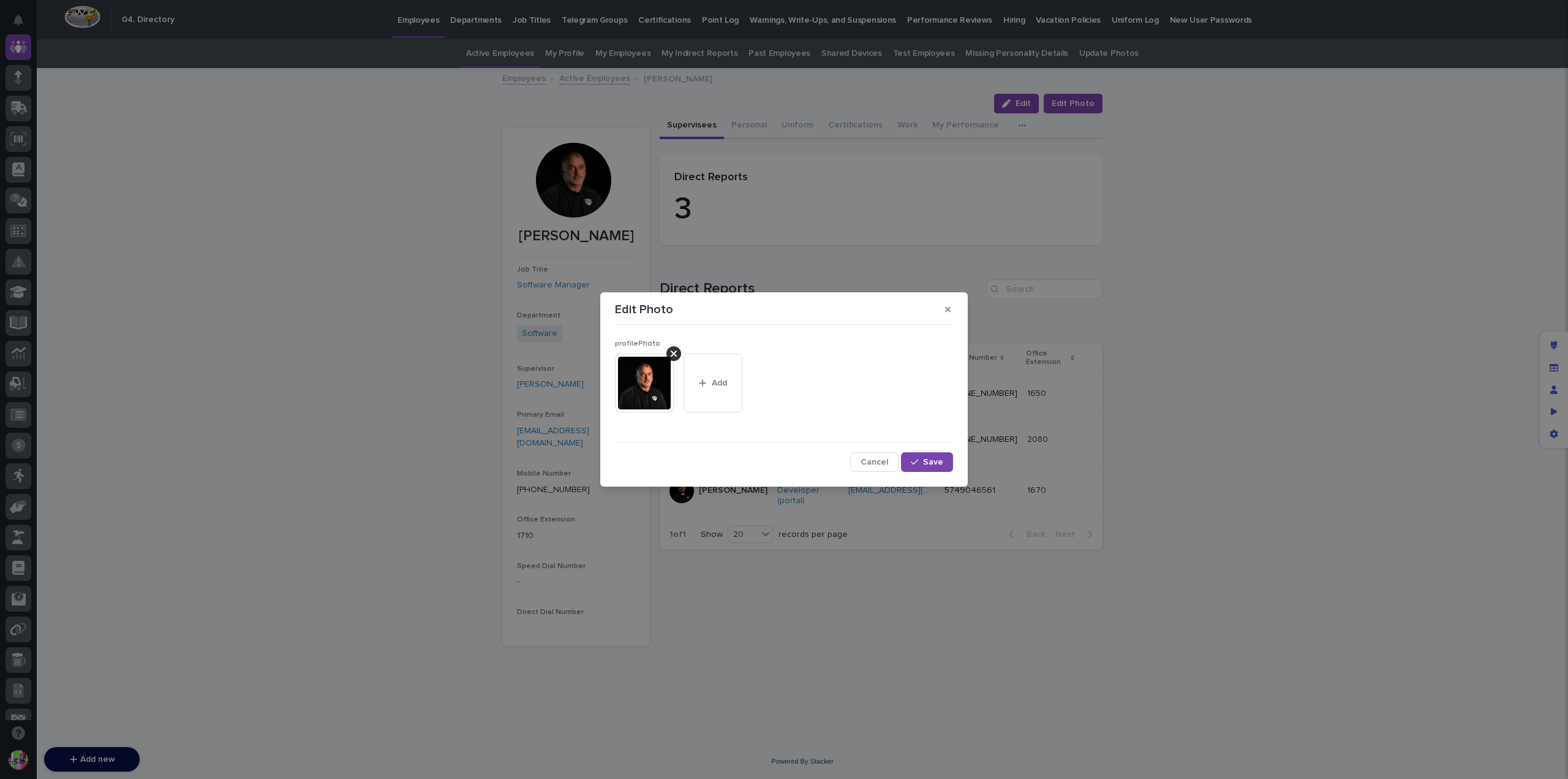
click at [645, 374] on img at bounding box center [644, 382] width 59 height 59
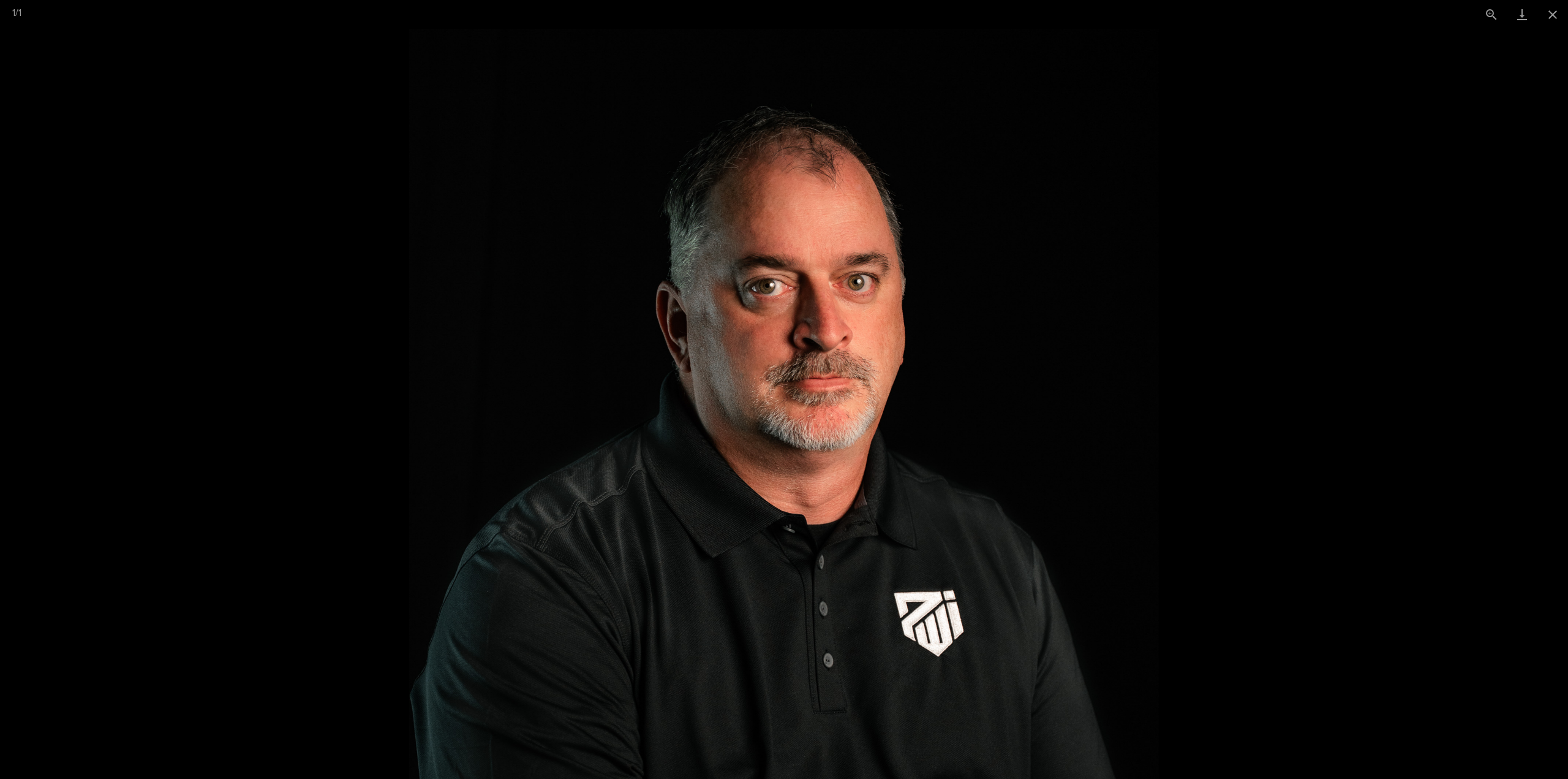
scroll to position [92, 0]
click at [1553, 20] on button "Close gallery" at bounding box center [1553, 14] width 30 height 29
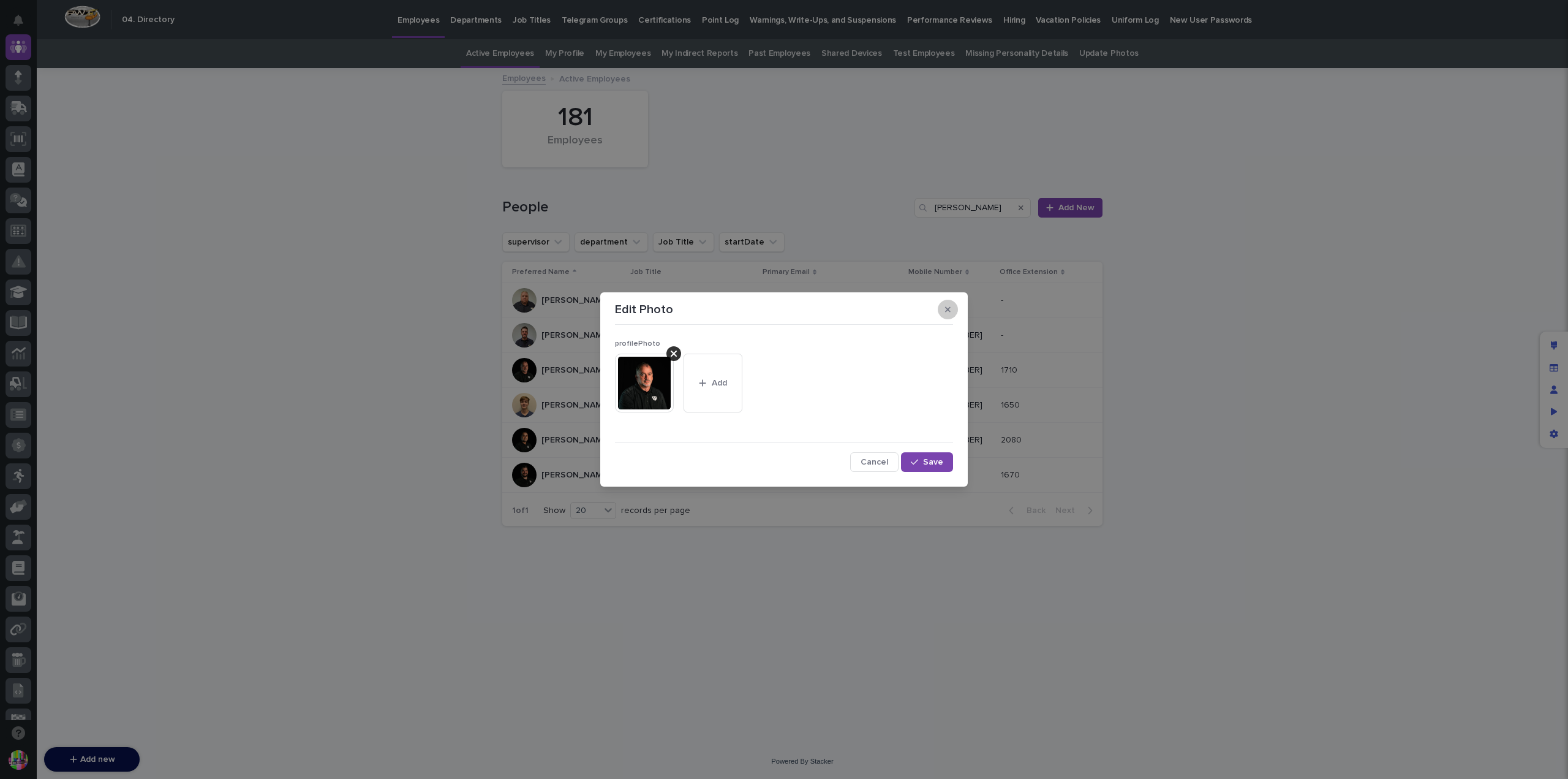
click at [954, 308] on button "button" at bounding box center [948, 309] width 20 height 20
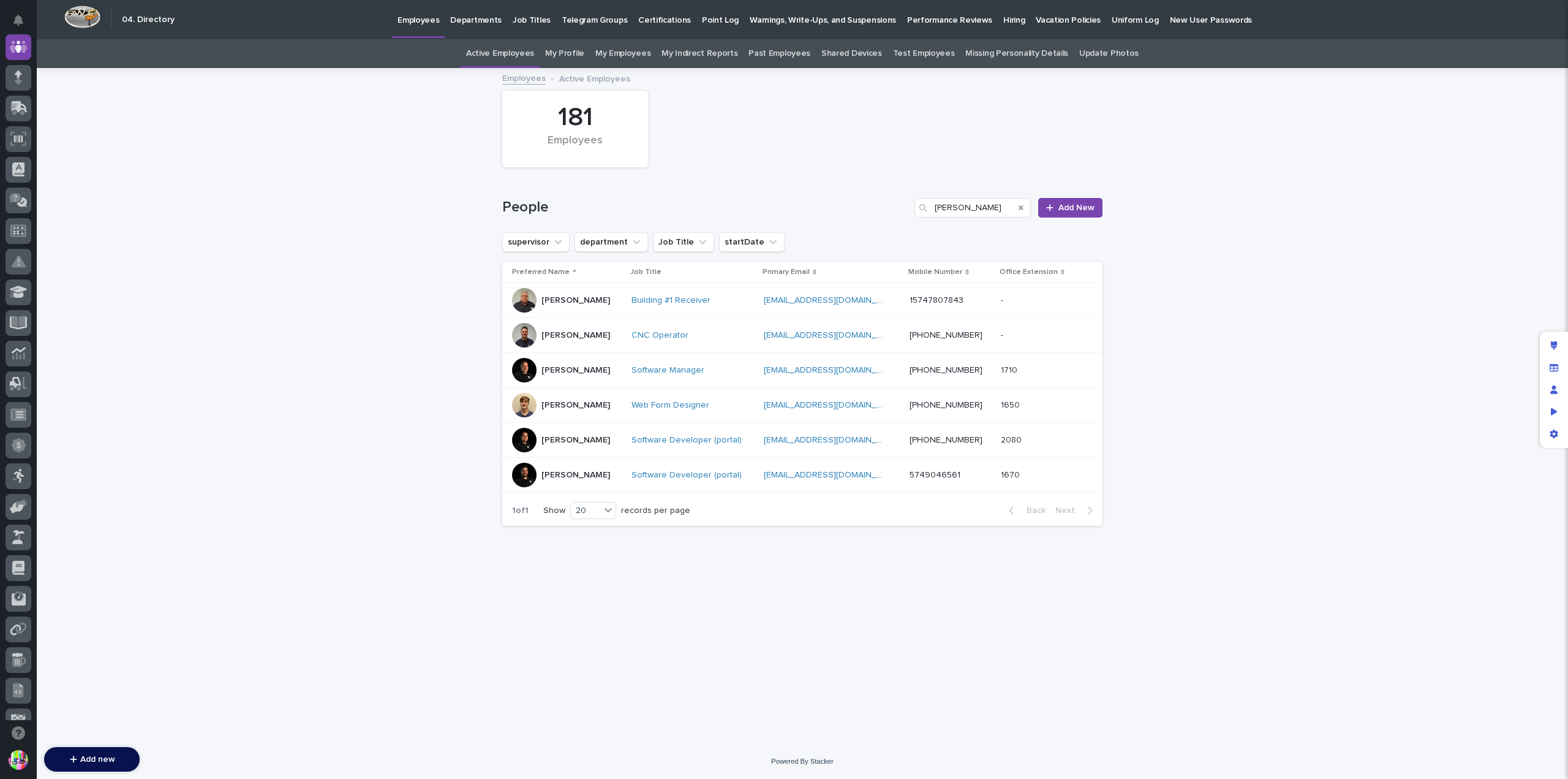
click at [560, 470] on p "Matt Hall" at bounding box center [575, 475] width 69 height 10
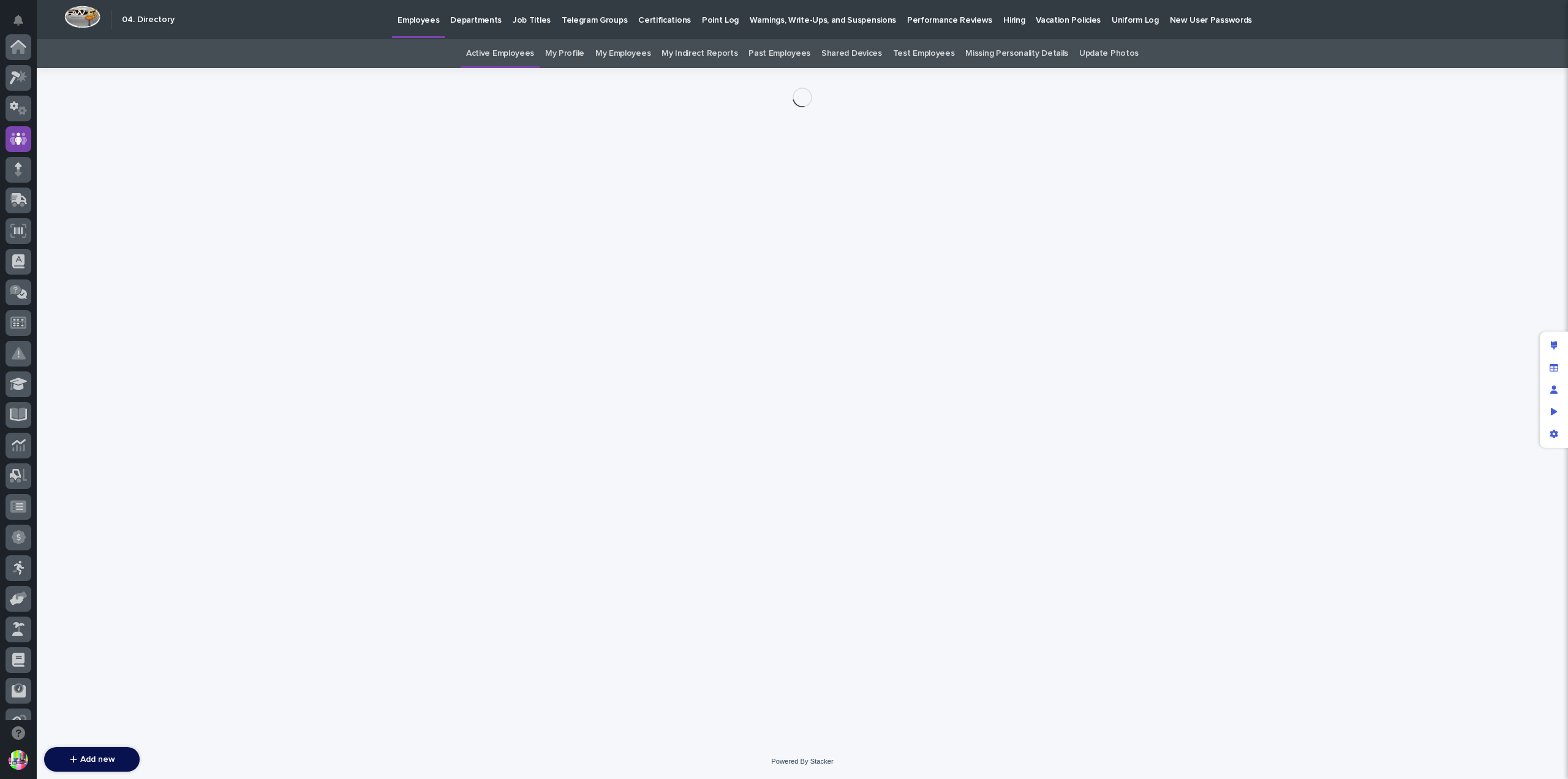
scroll to position [92, 0]
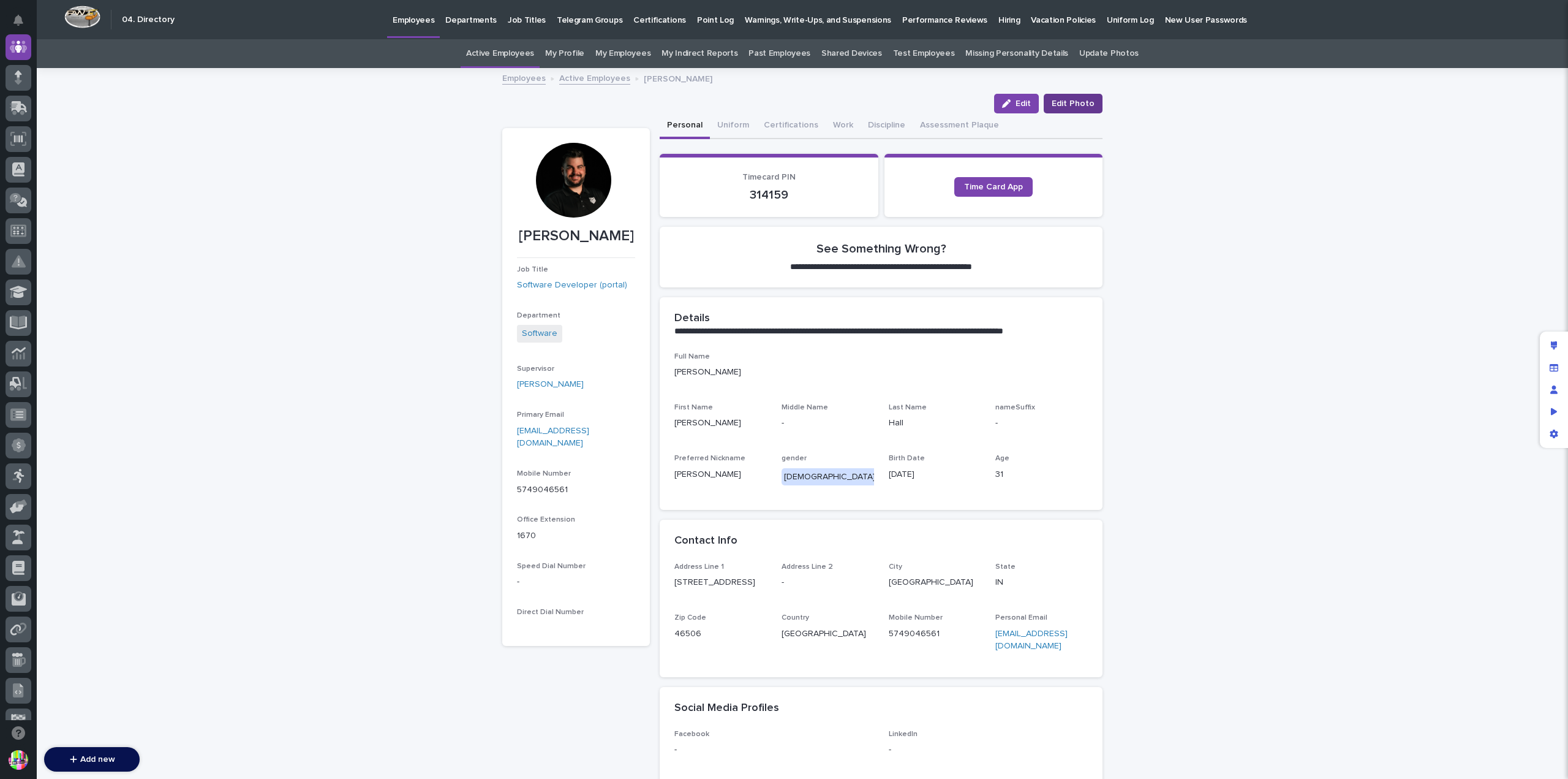
click at [1064, 107] on span "Edit Photo" at bounding box center [1073, 104] width 43 height 12
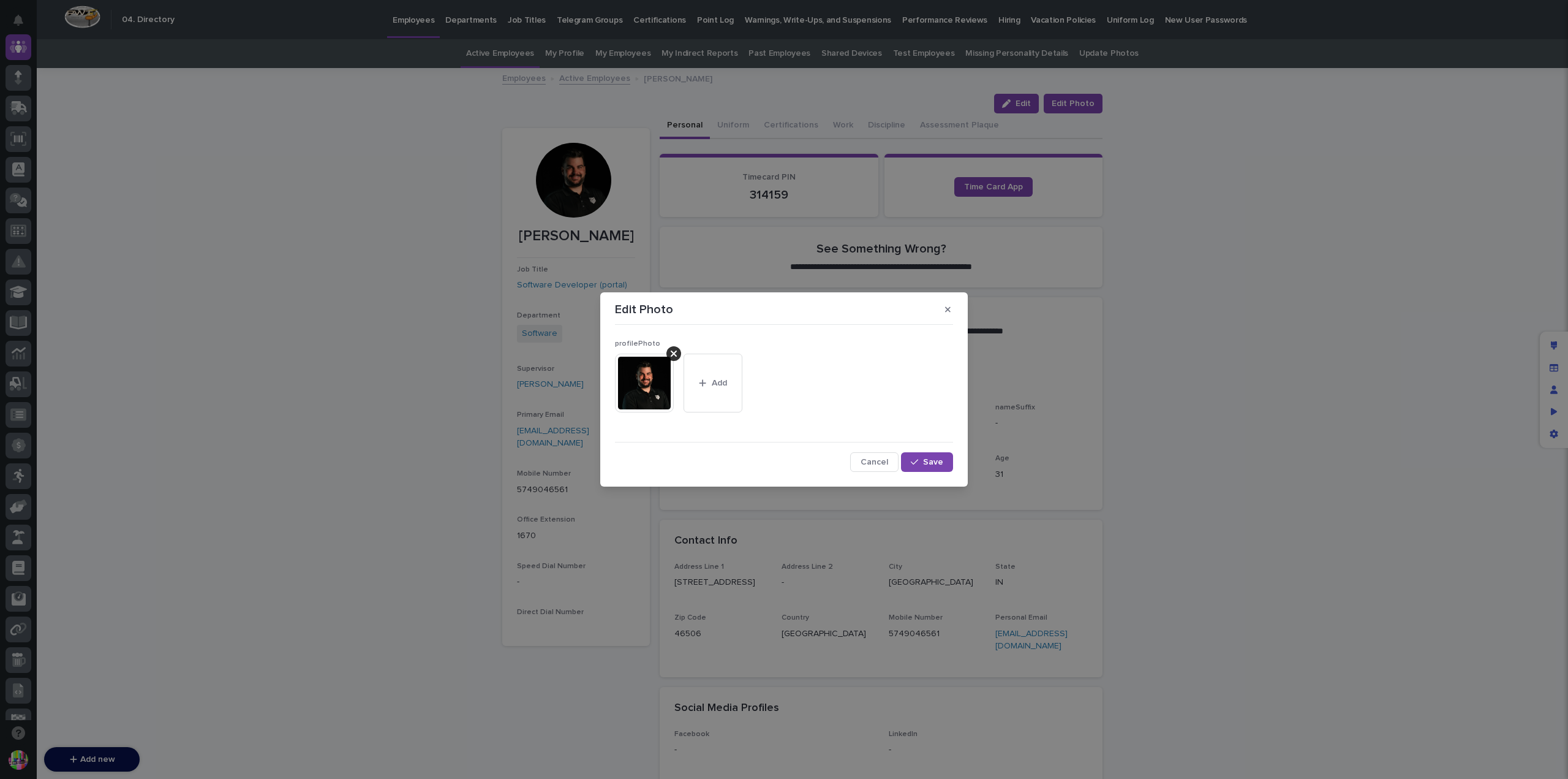
click at [643, 379] on img at bounding box center [644, 382] width 59 height 59
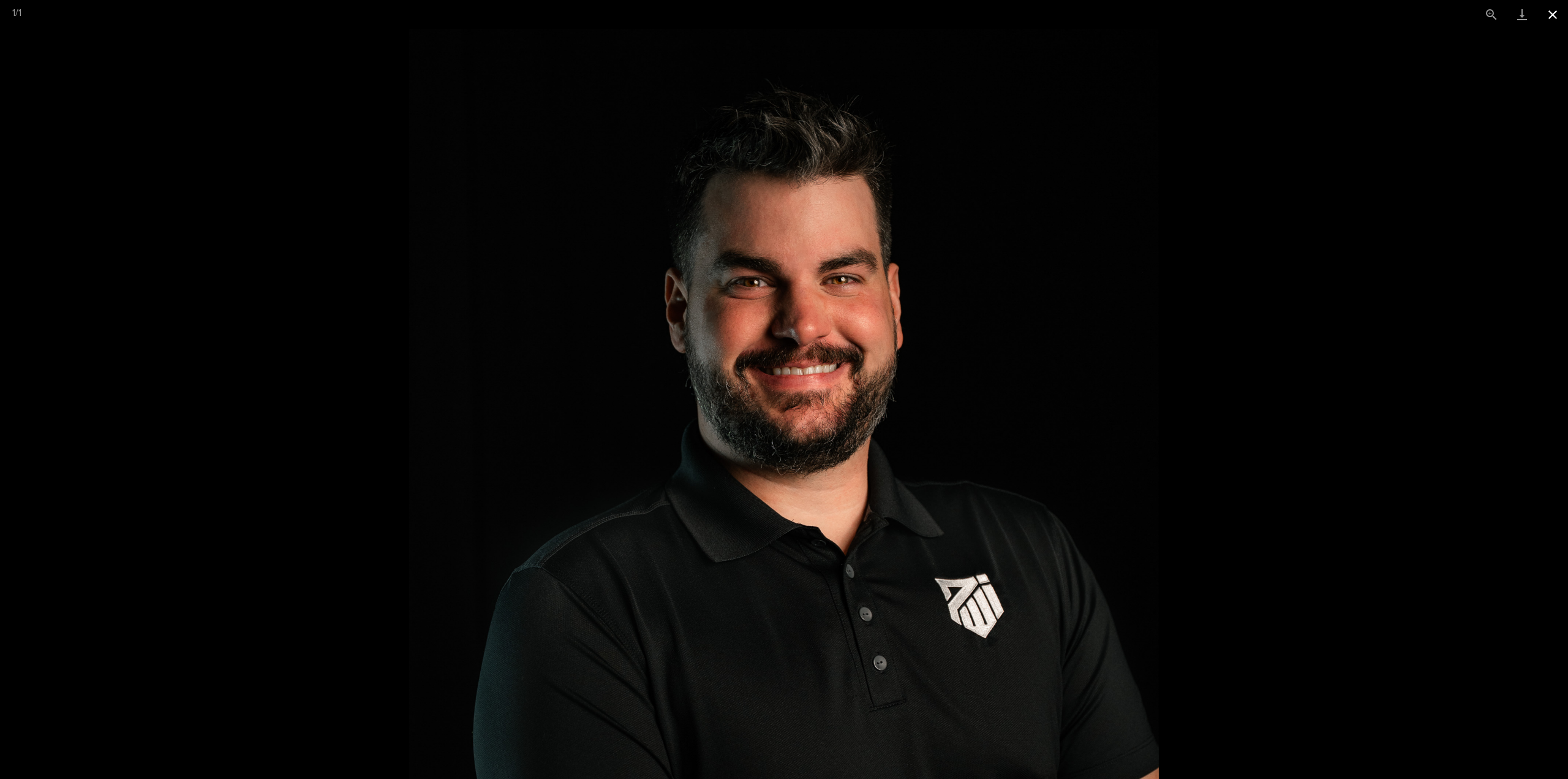
click at [1554, 15] on button "Close gallery" at bounding box center [1553, 14] width 30 height 29
